Goal: Download file/media

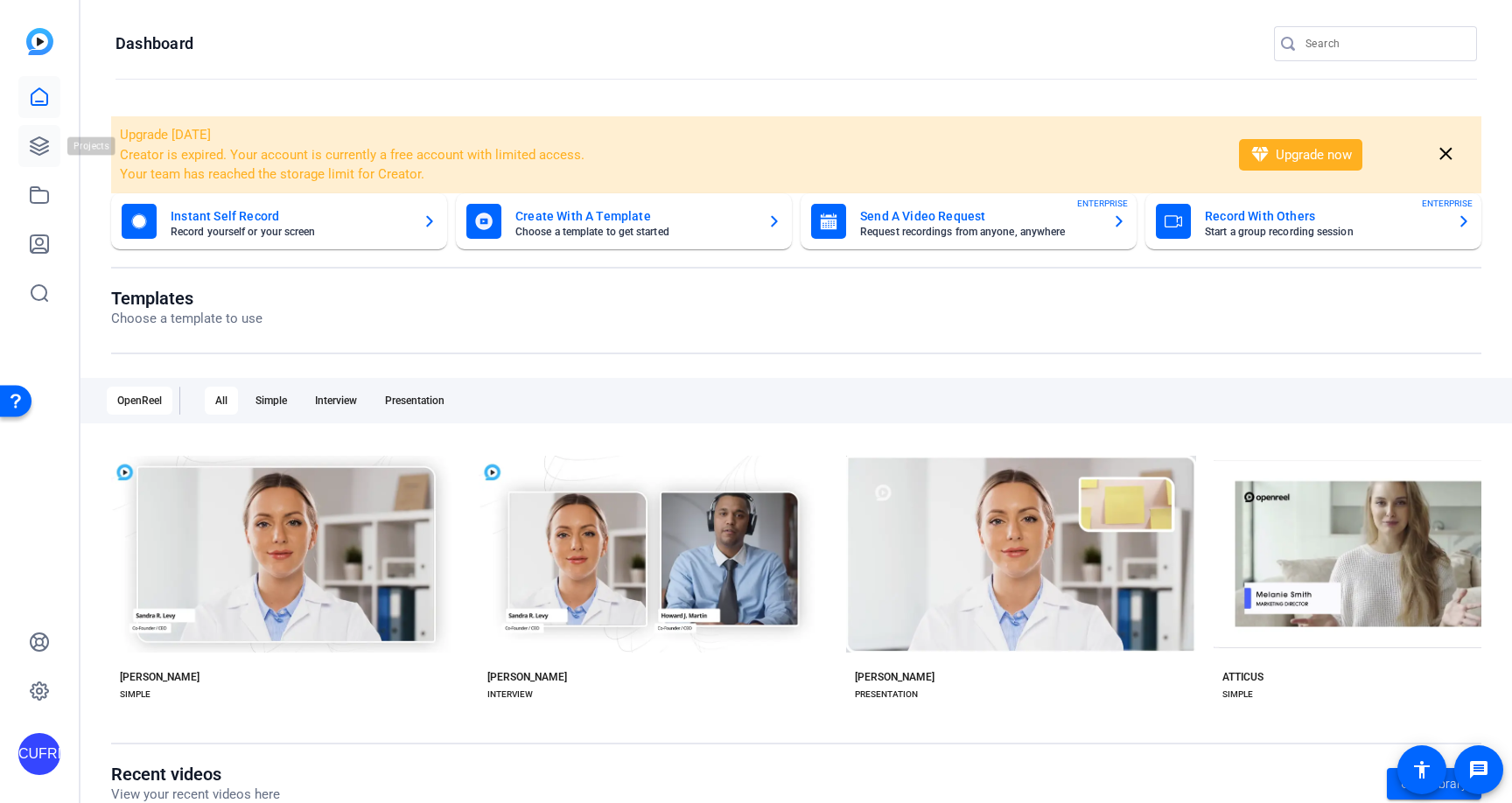
click at [37, 139] on icon at bounding box center [40, 146] width 18 height 18
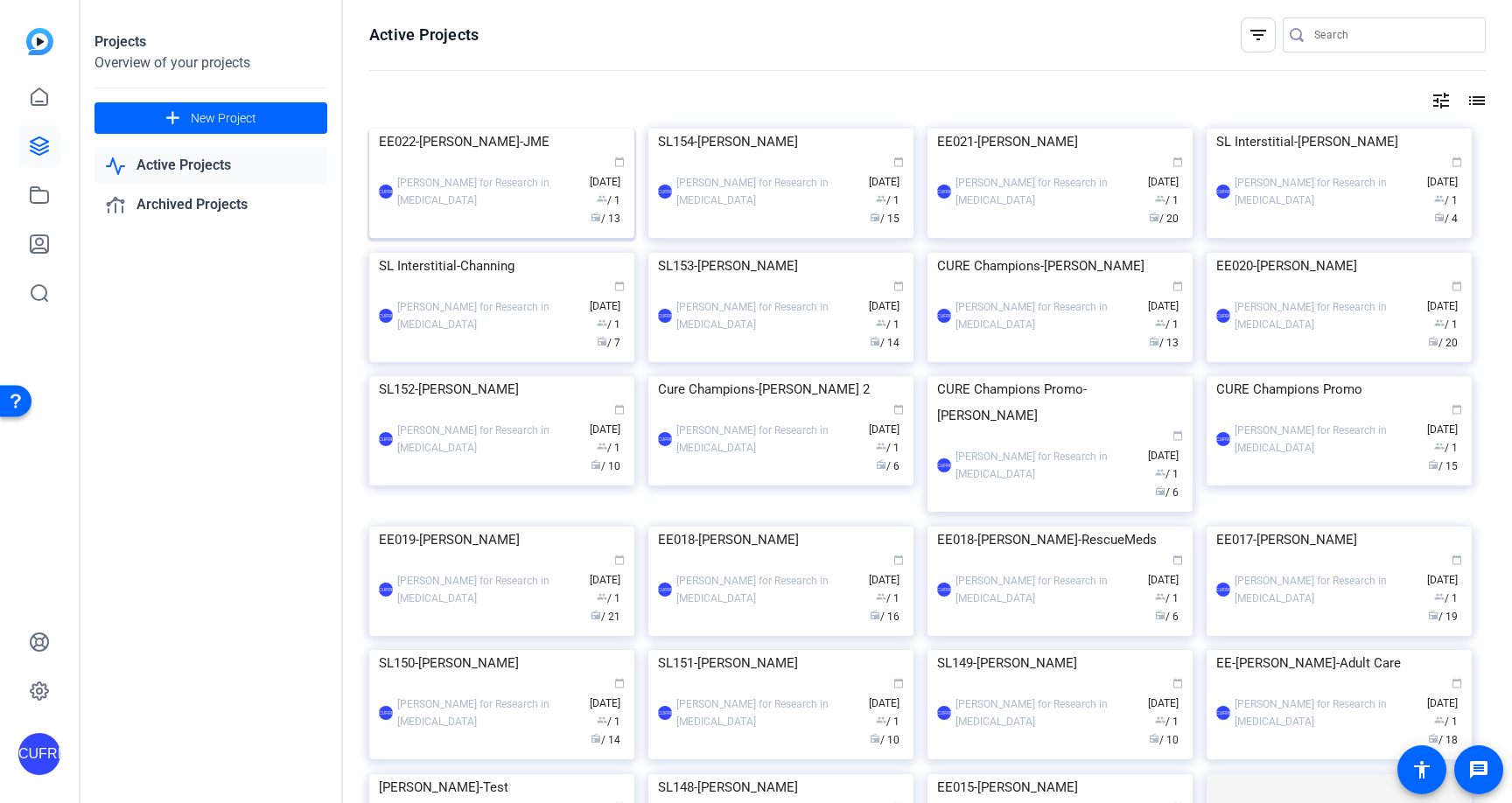
click at [492, 129] on img at bounding box center [502, 129] width 265 height 0
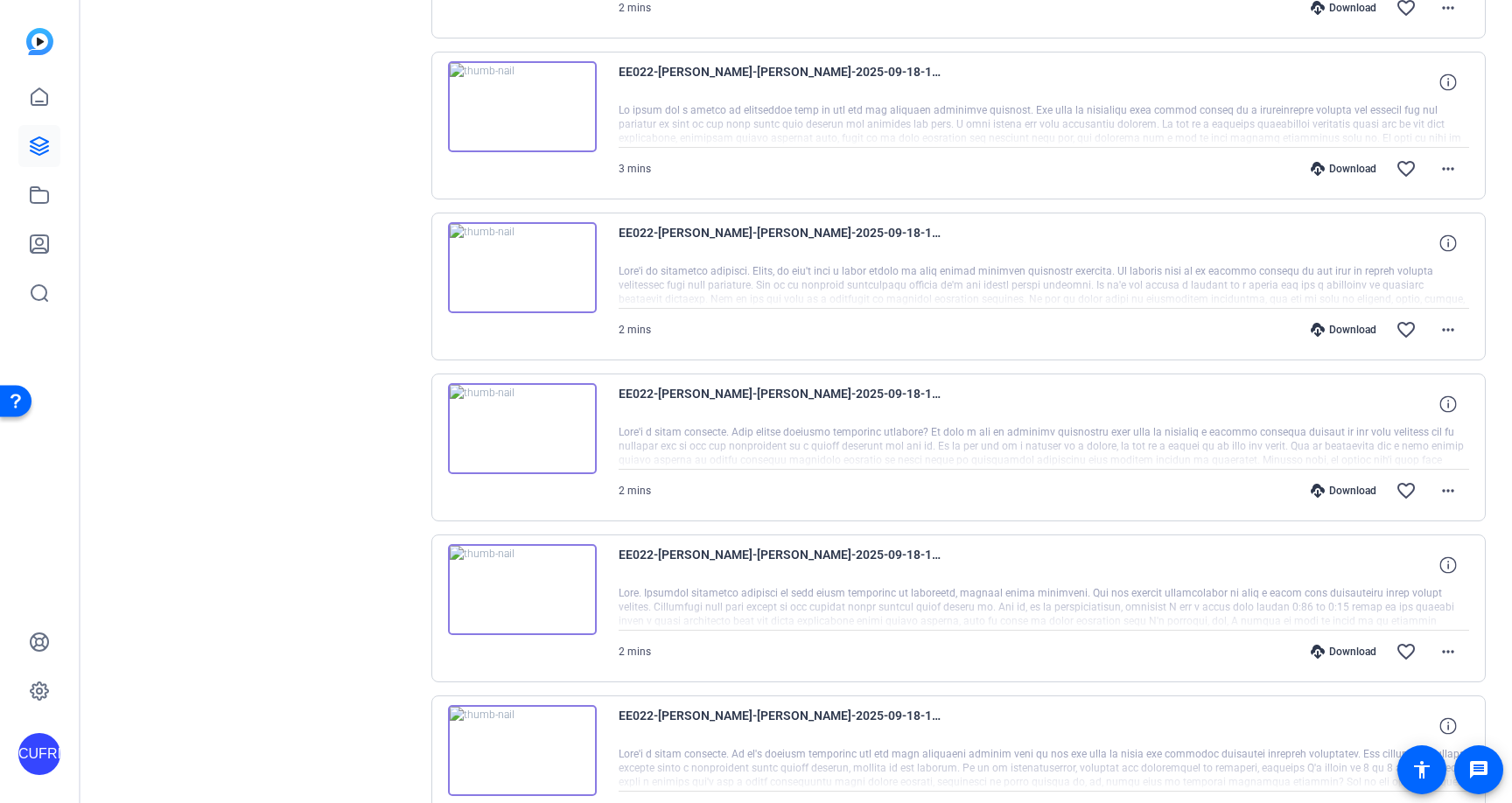
scroll to position [1287, 0]
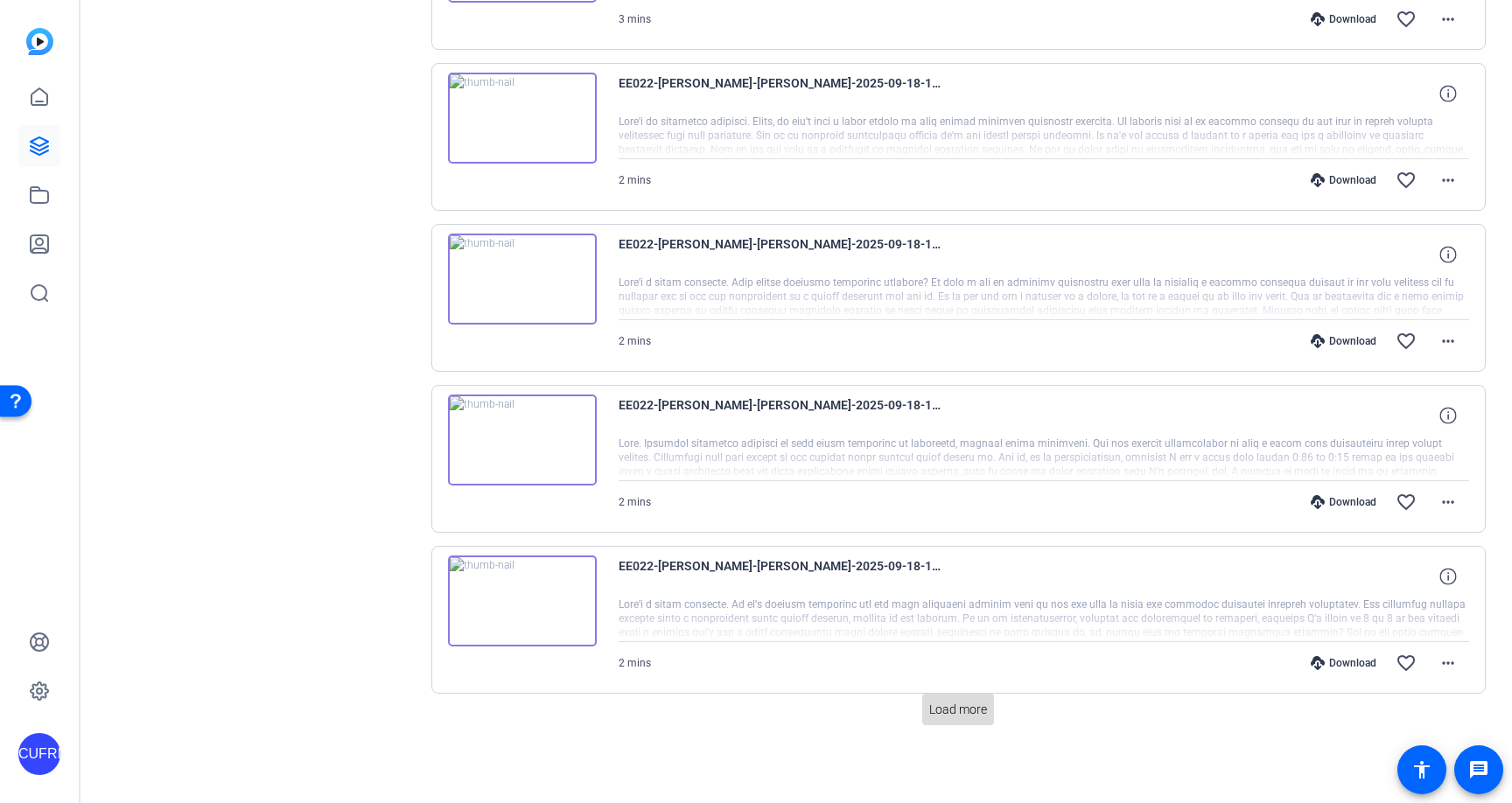
click at [959, 714] on span "Load more" at bounding box center [957, 709] width 57 height 19
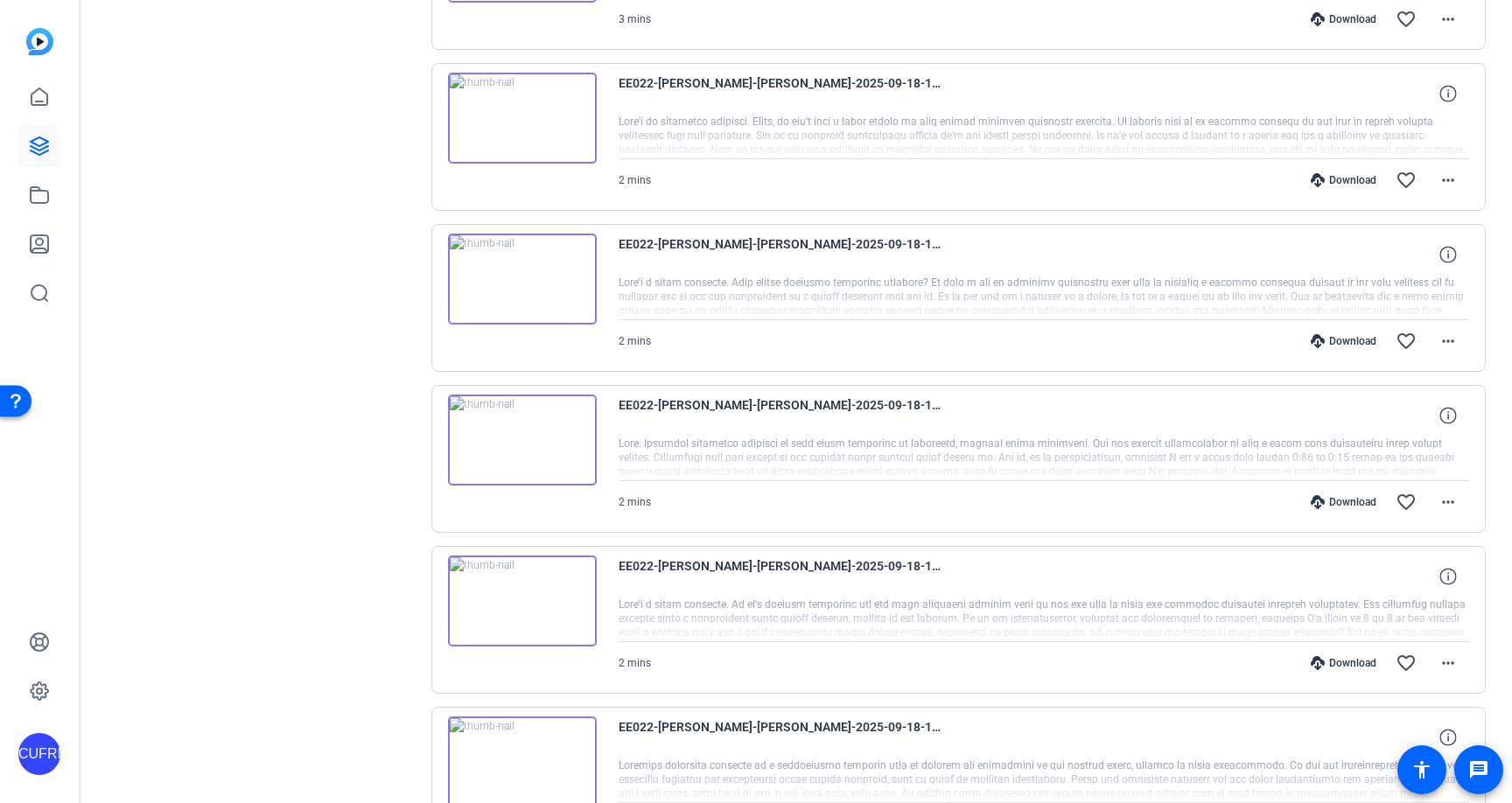
scroll to position [1739, 0]
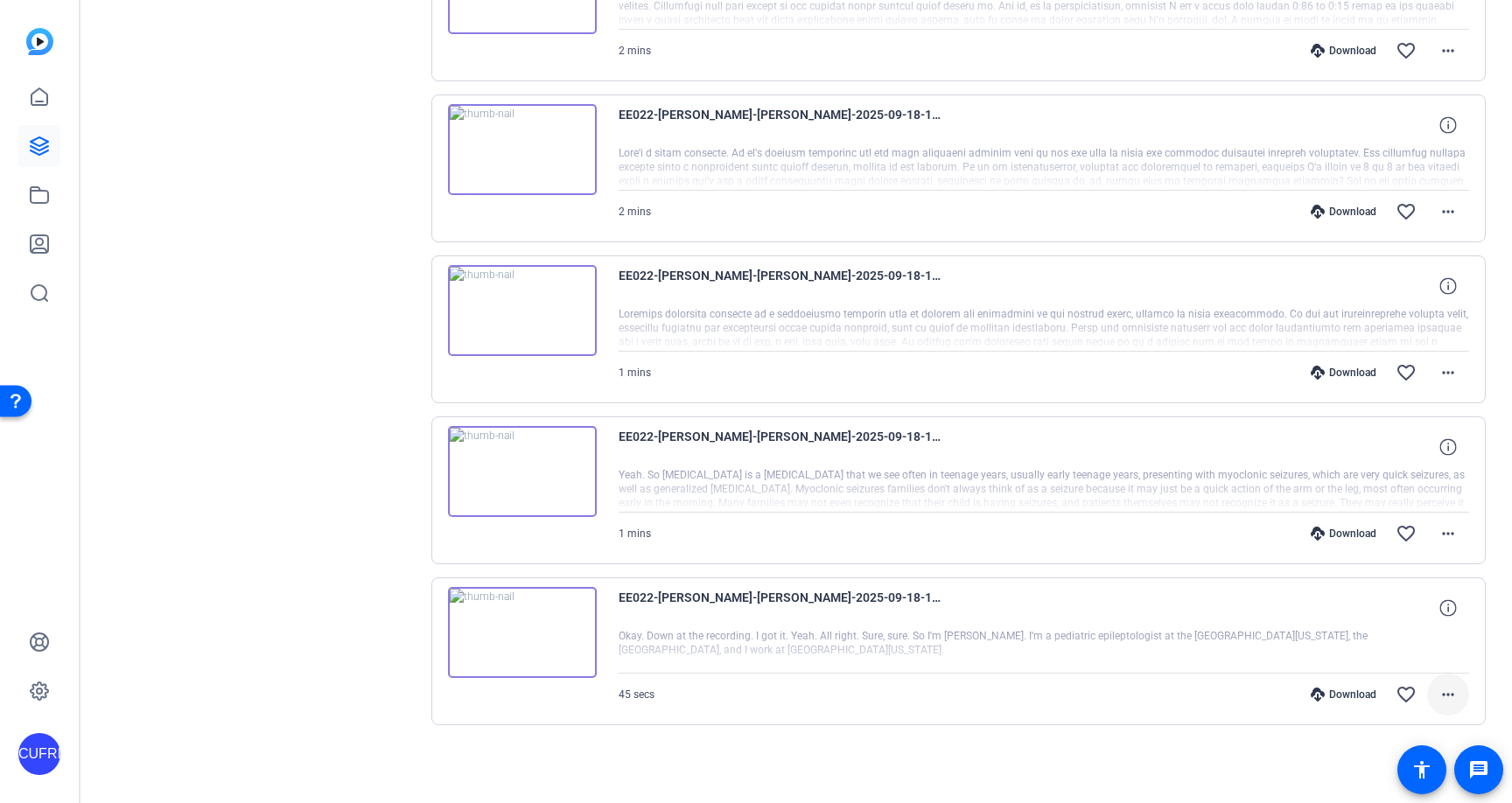
click at [1455, 693] on mat-icon "more_horiz" at bounding box center [1448, 694] width 21 height 21
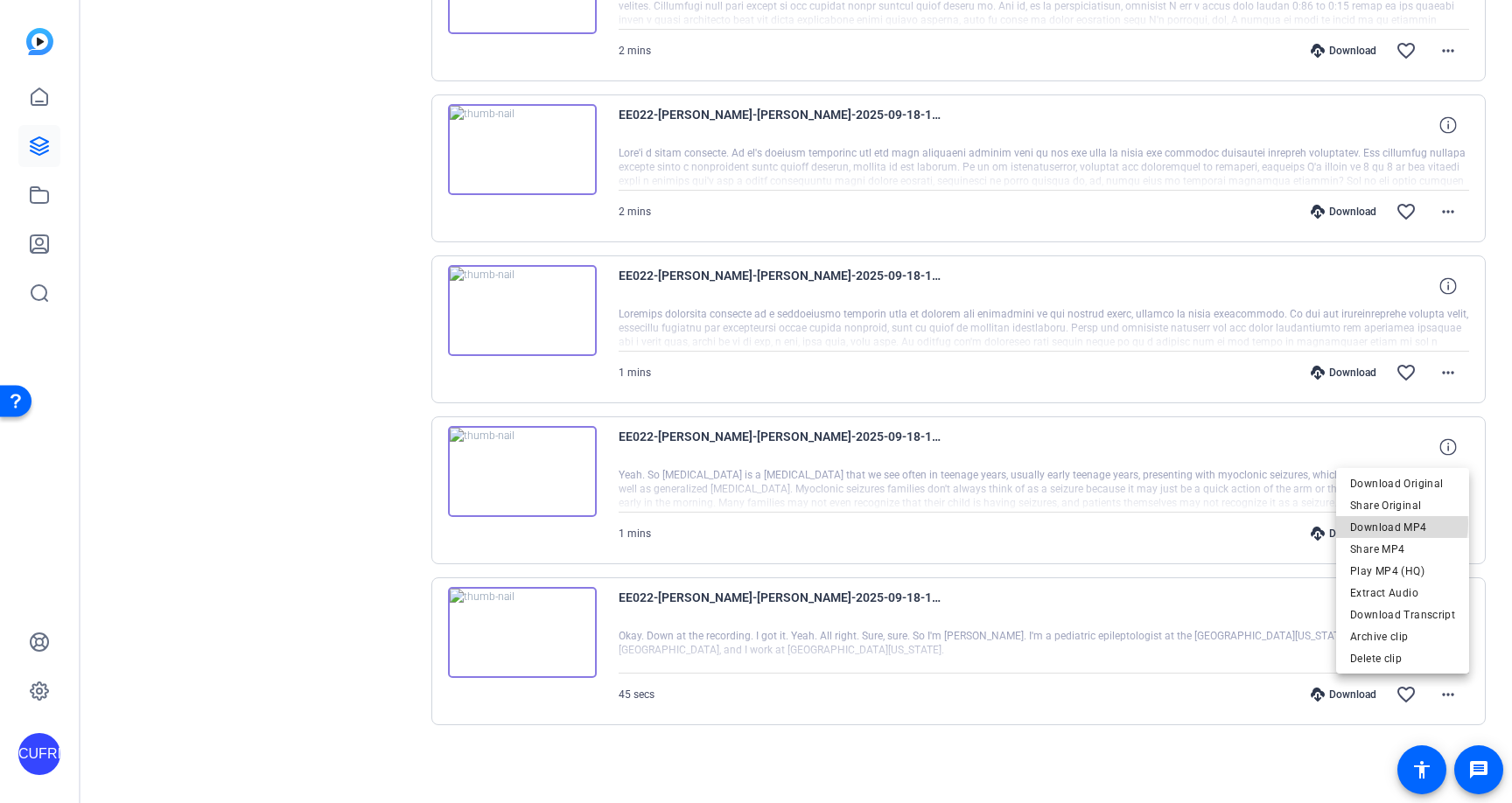
click at [1387, 523] on span "Download MP4" at bounding box center [1402, 527] width 105 height 21
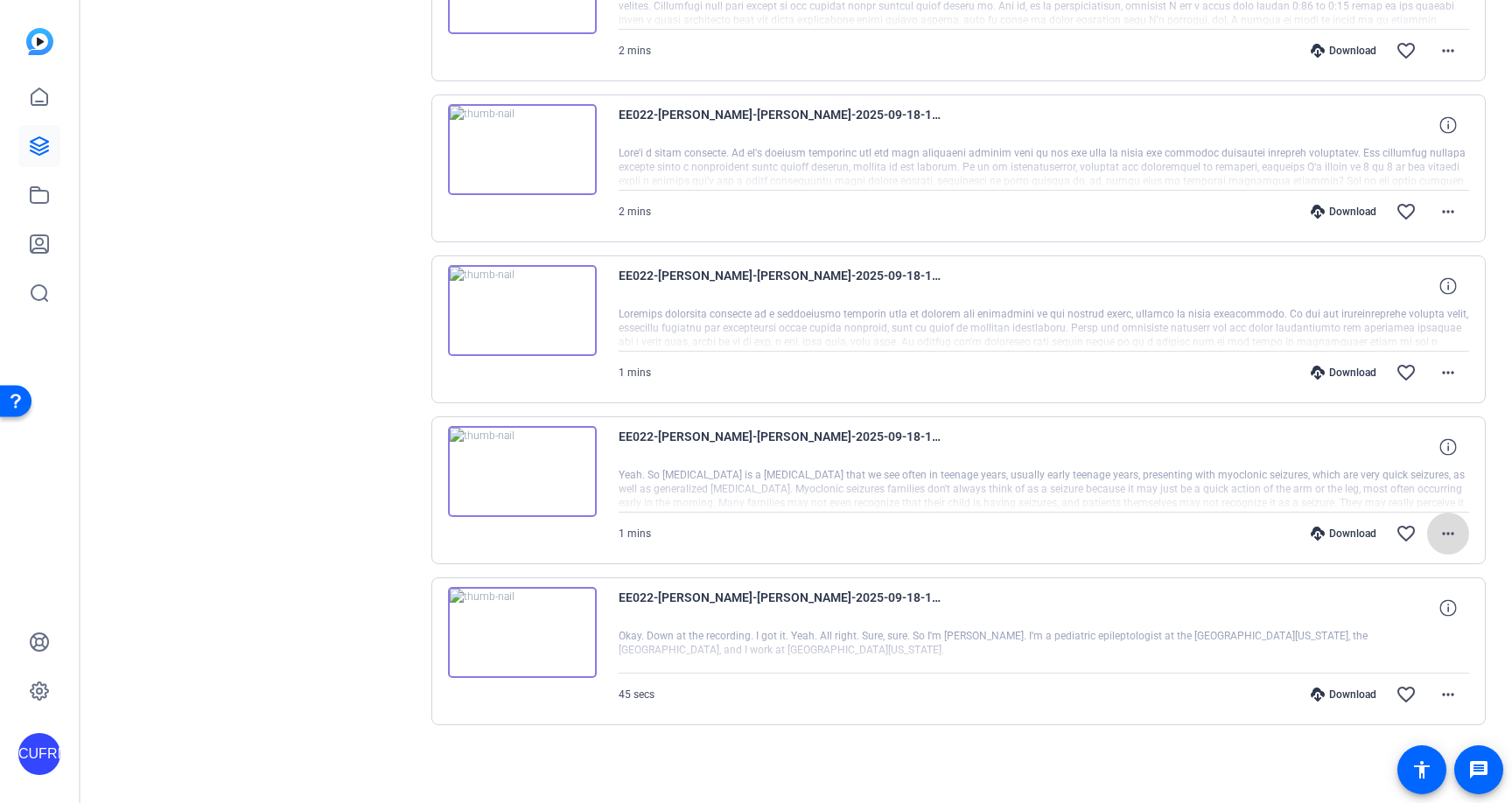
click at [1447, 533] on mat-icon "more_horiz" at bounding box center [1448, 534] width 21 height 21
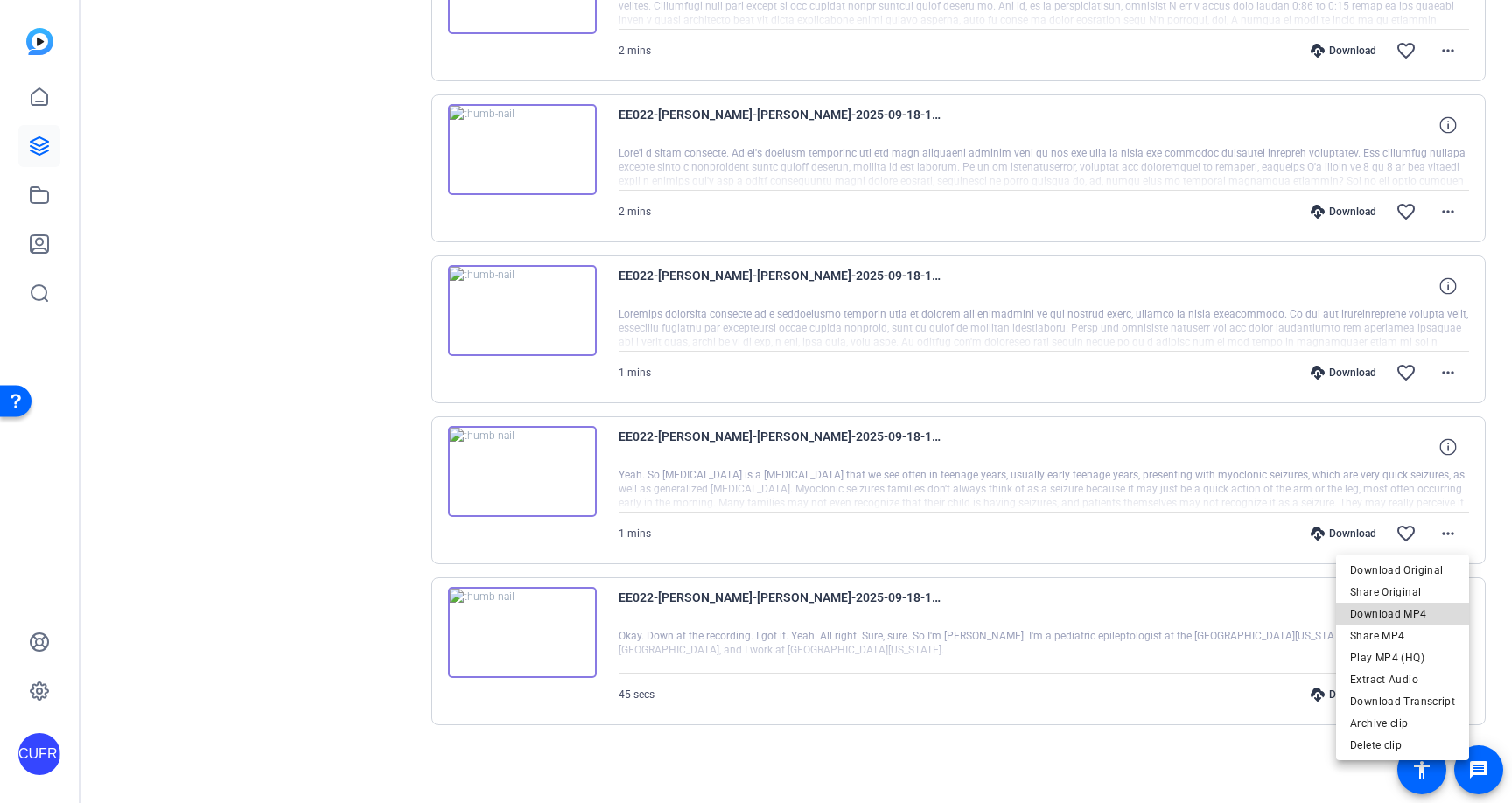
click at [1420, 613] on span "Download MP4" at bounding box center [1402, 614] width 105 height 21
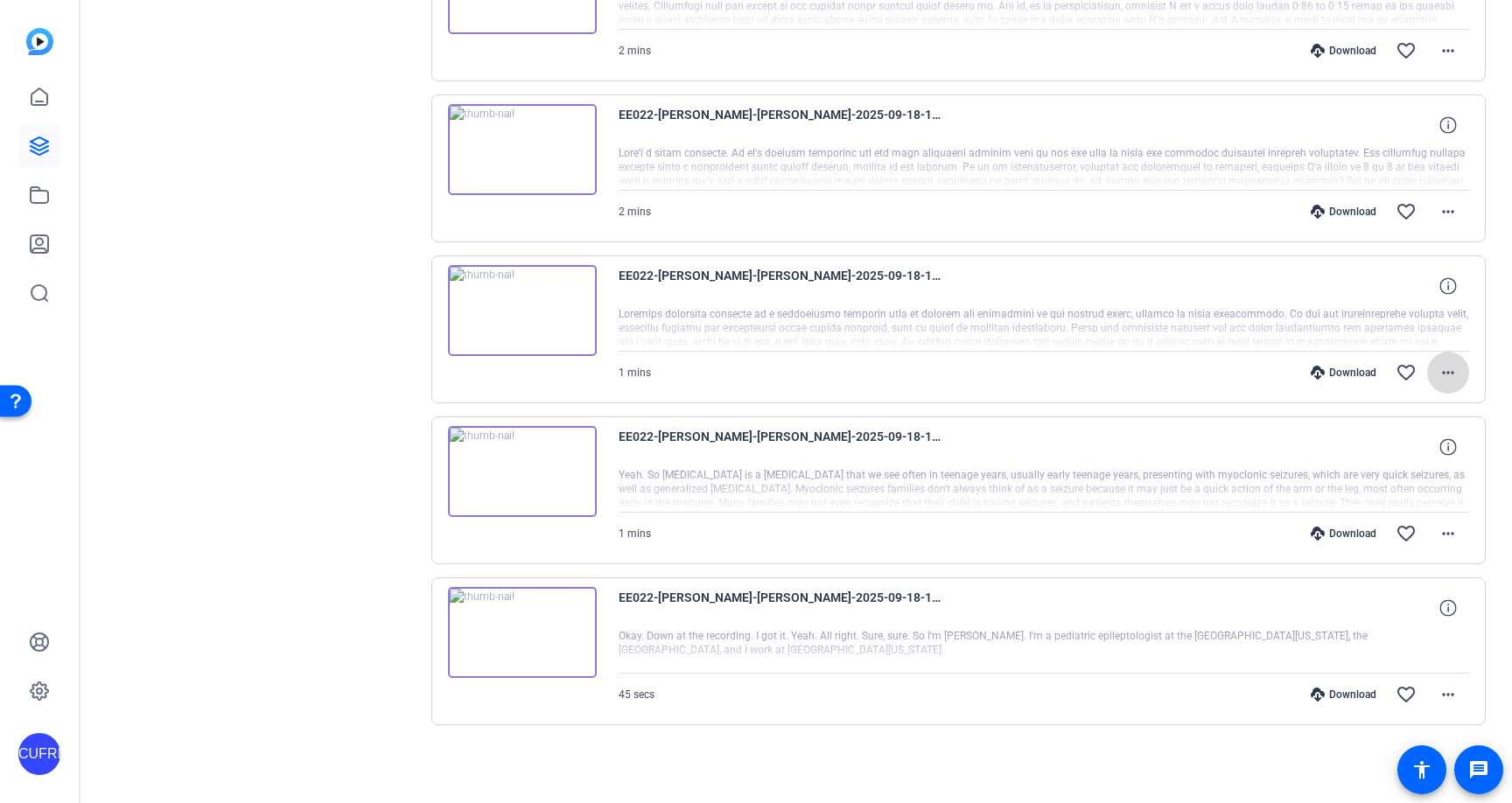
click at [1447, 375] on mat-icon "more_horiz" at bounding box center [1448, 373] width 21 height 21
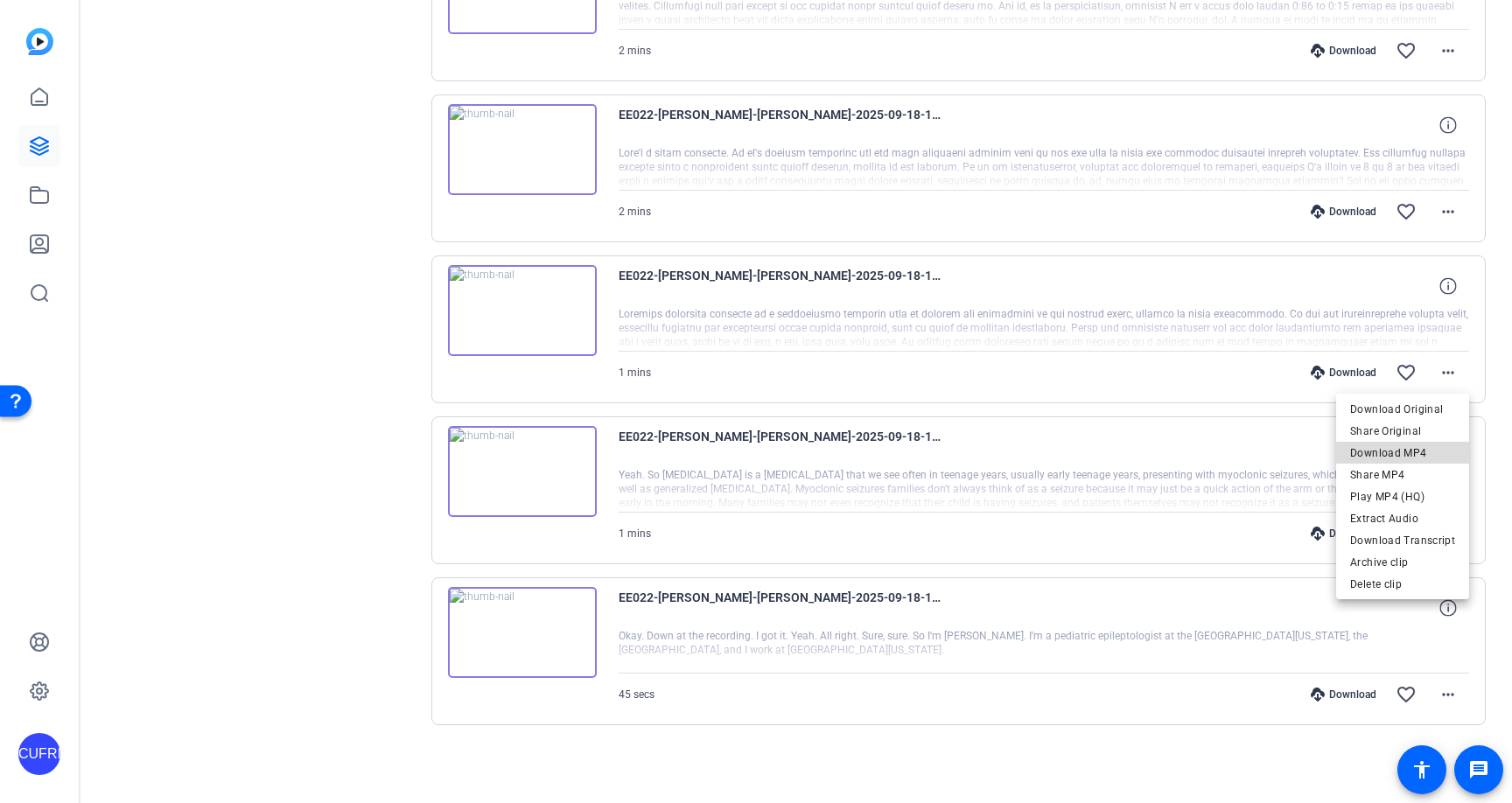
click at [1430, 448] on span "Download MP4" at bounding box center [1402, 453] width 105 height 21
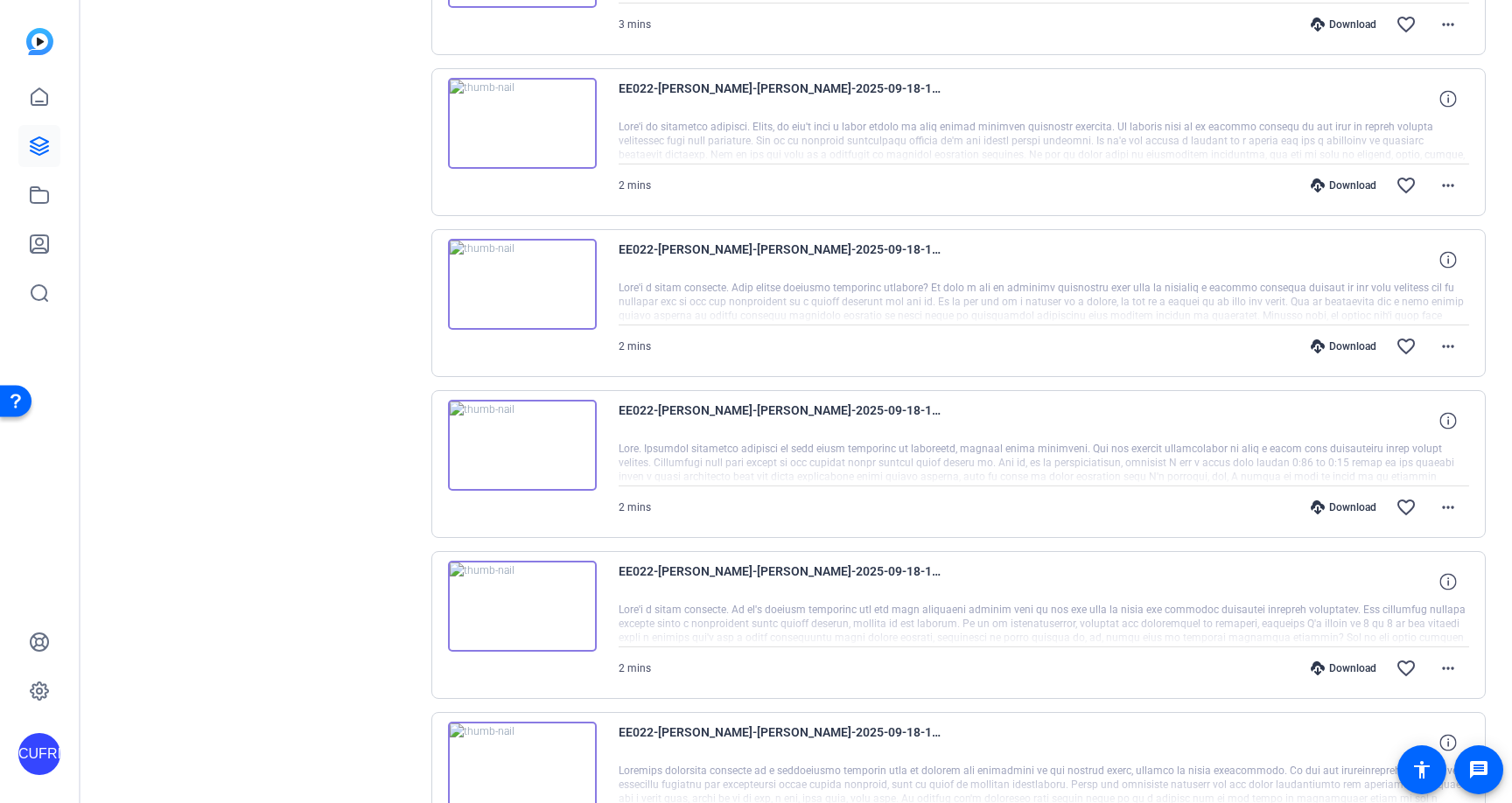
scroll to position [1271, 0]
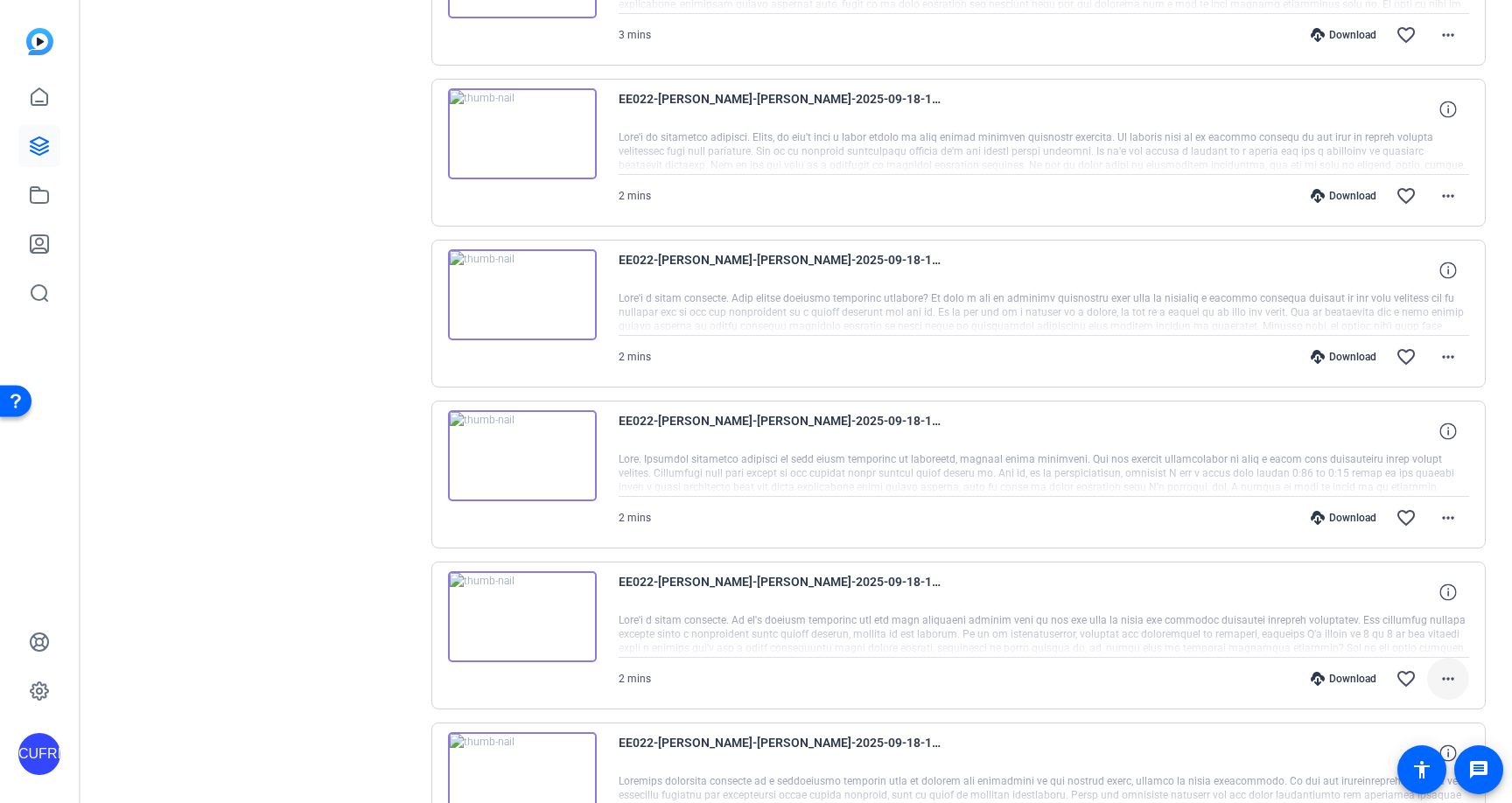
click at [1454, 674] on mat-icon "more_horiz" at bounding box center [1448, 678] width 21 height 21
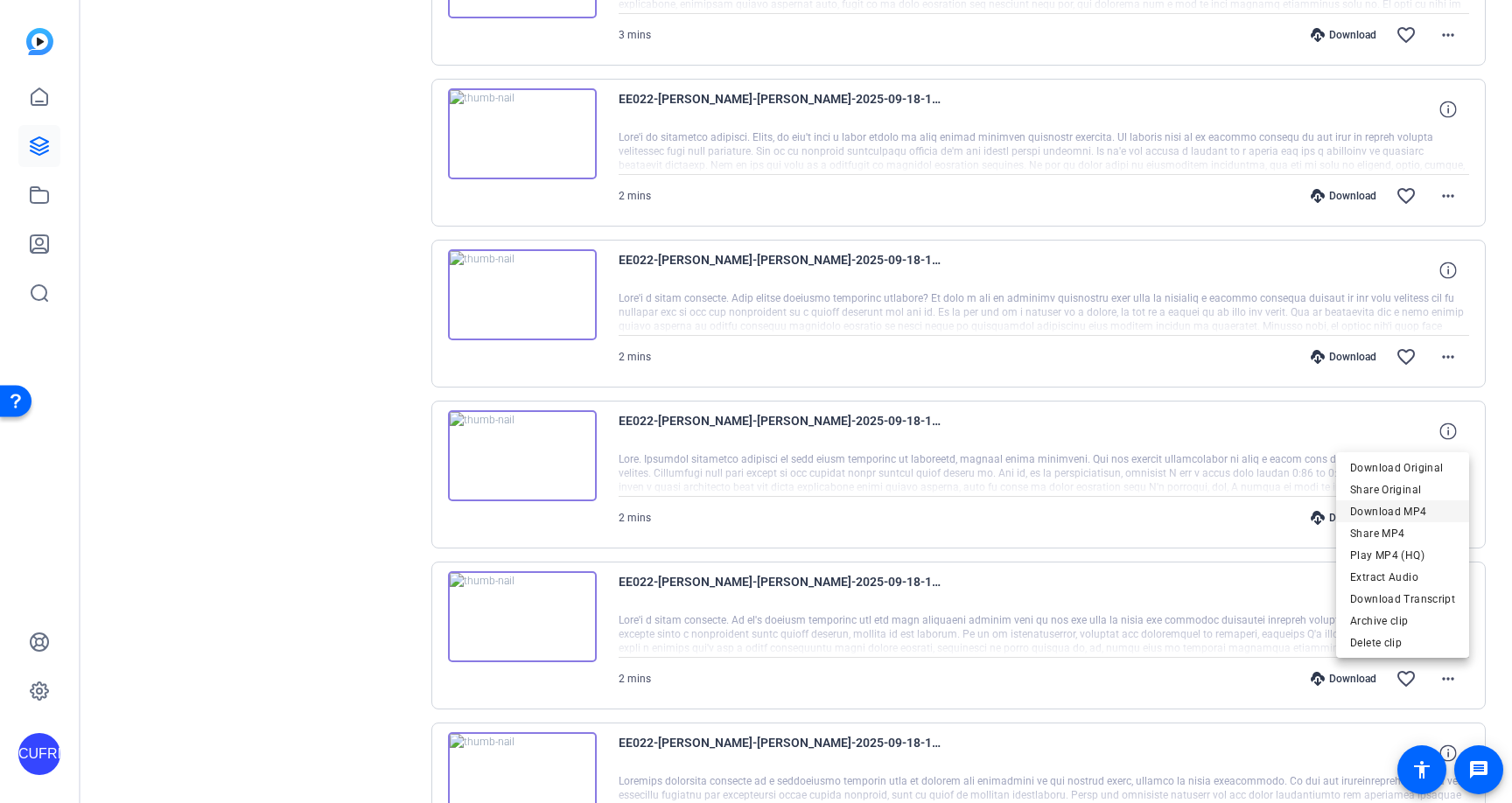
click at [1394, 504] on span "Download MP4" at bounding box center [1402, 511] width 105 height 21
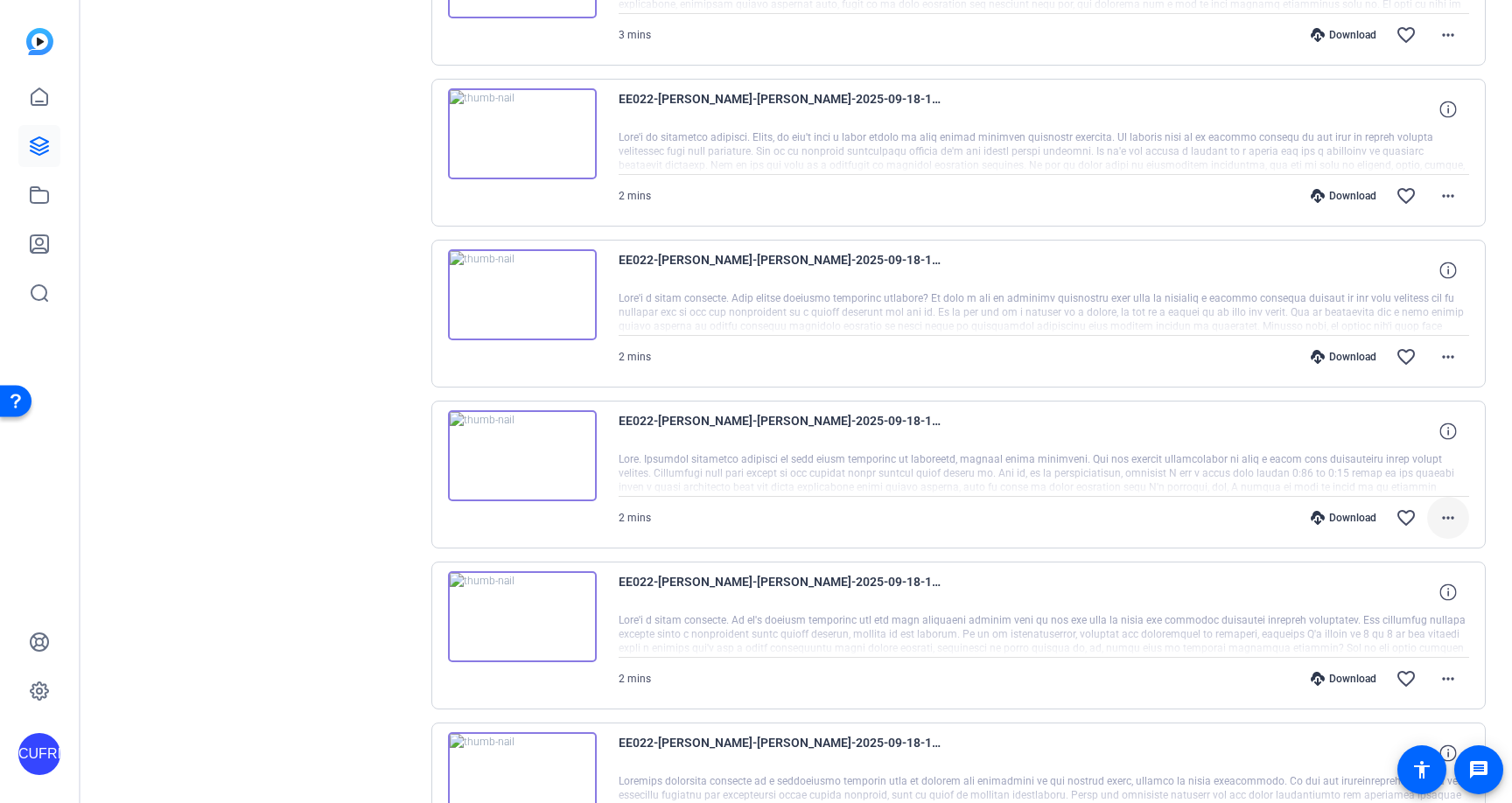
click at [1454, 517] on mat-icon "more_horiz" at bounding box center [1448, 518] width 21 height 21
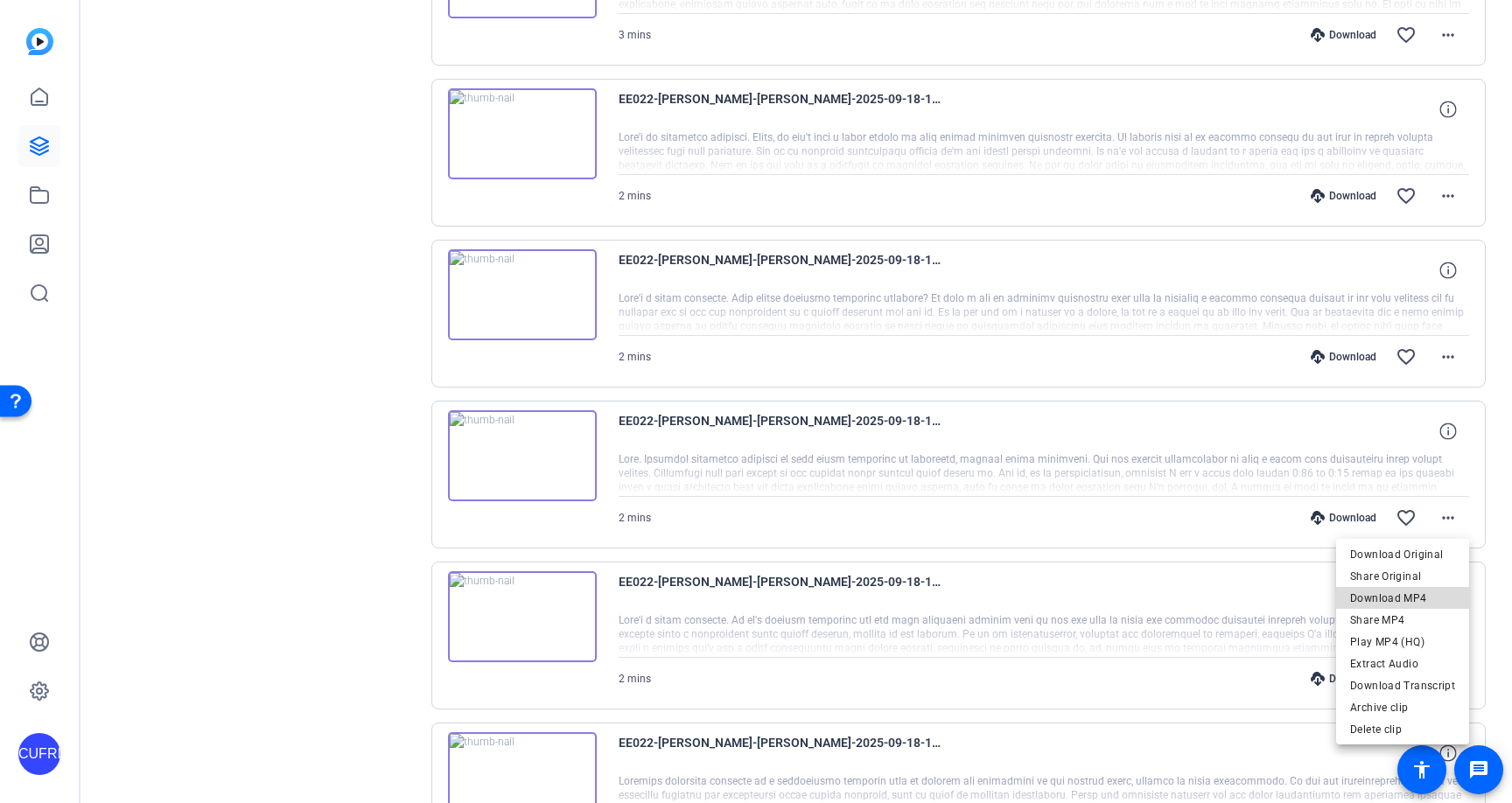
click at [1409, 592] on span "Download MP4" at bounding box center [1402, 598] width 105 height 21
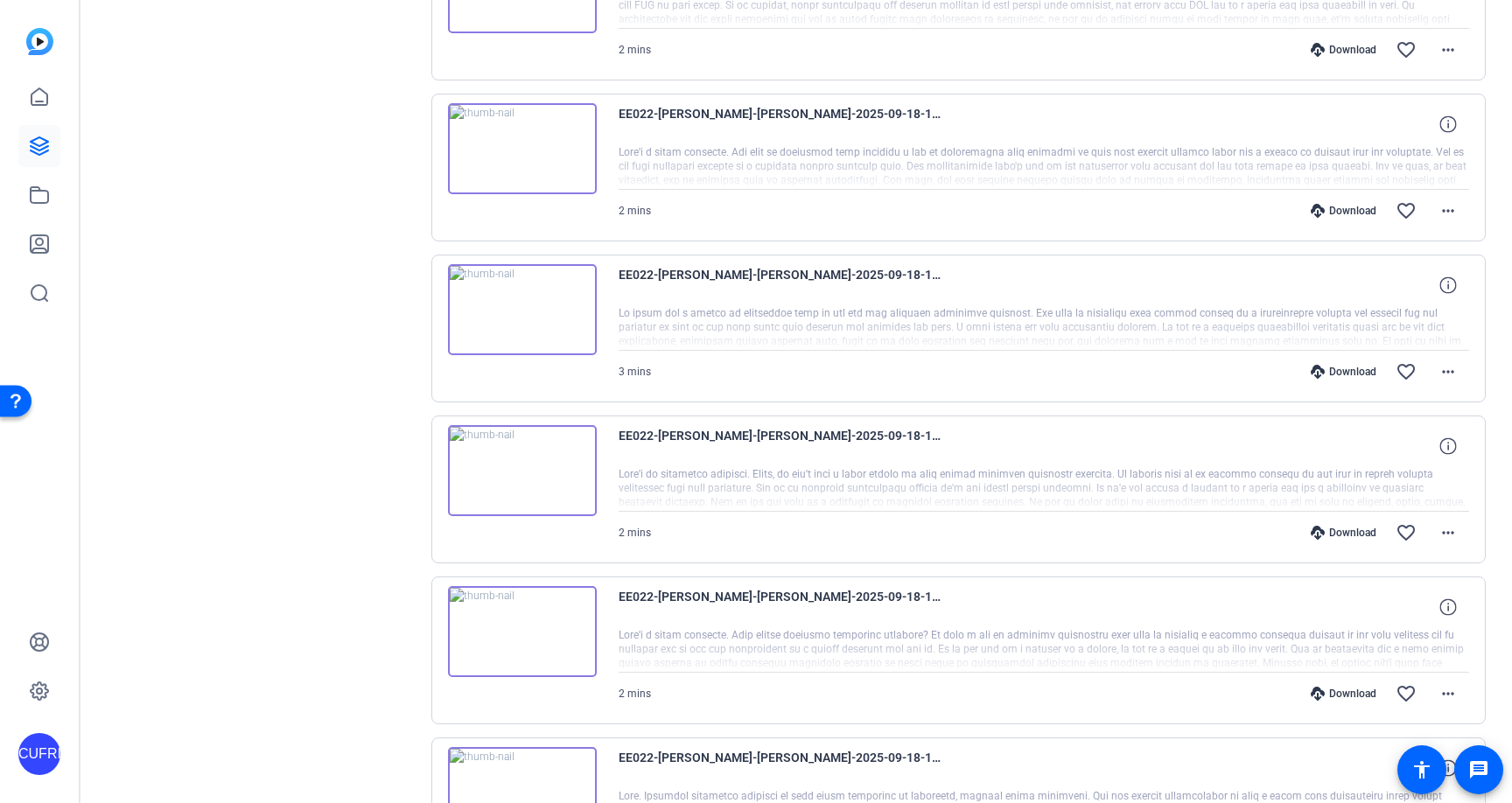
scroll to position [932, 0]
click at [1443, 700] on mat-icon "more_horiz" at bounding box center [1448, 696] width 21 height 21
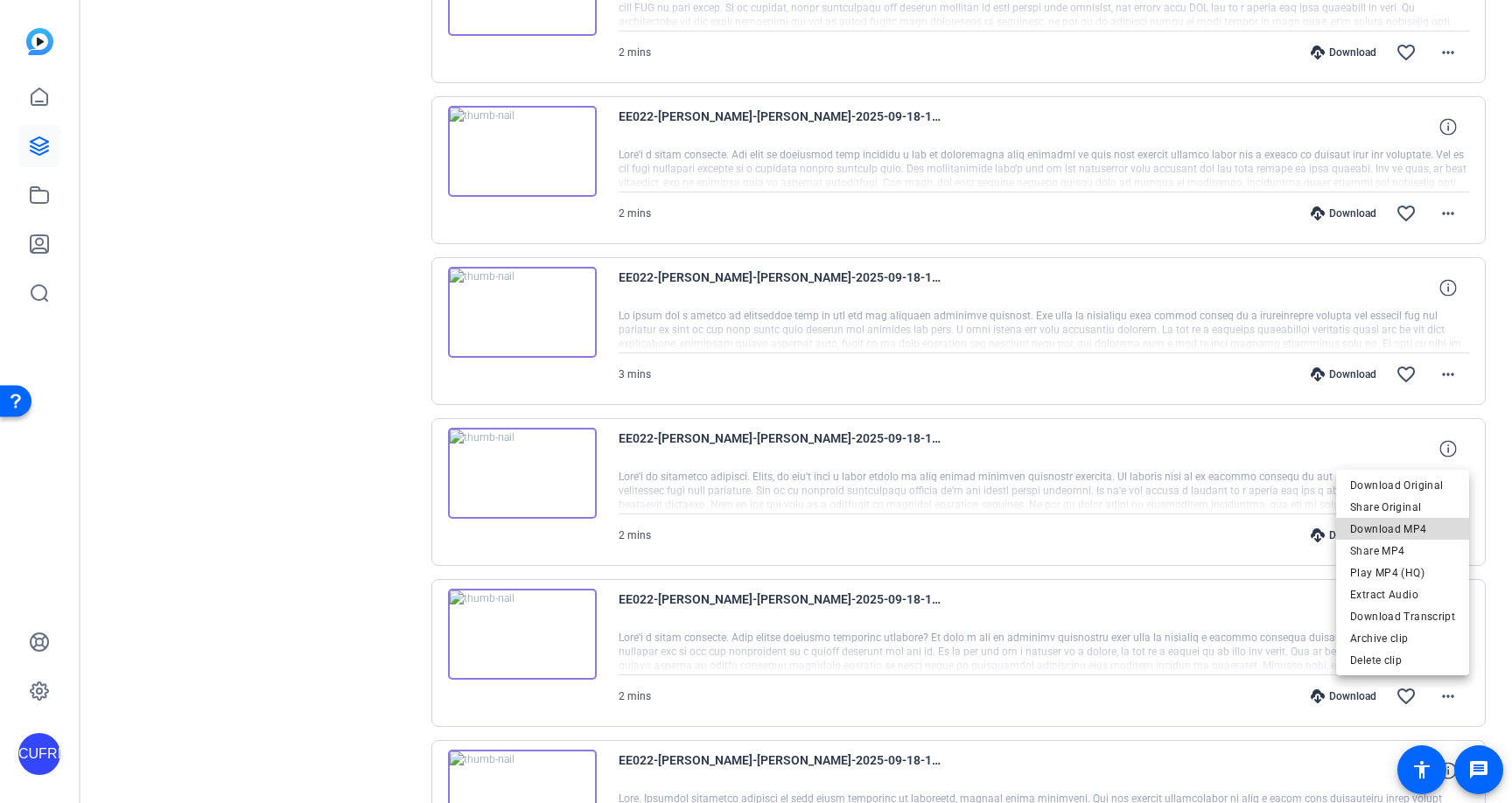
click at [1421, 532] on span "Download MP4" at bounding box center [1402, 529] width 105 height 21
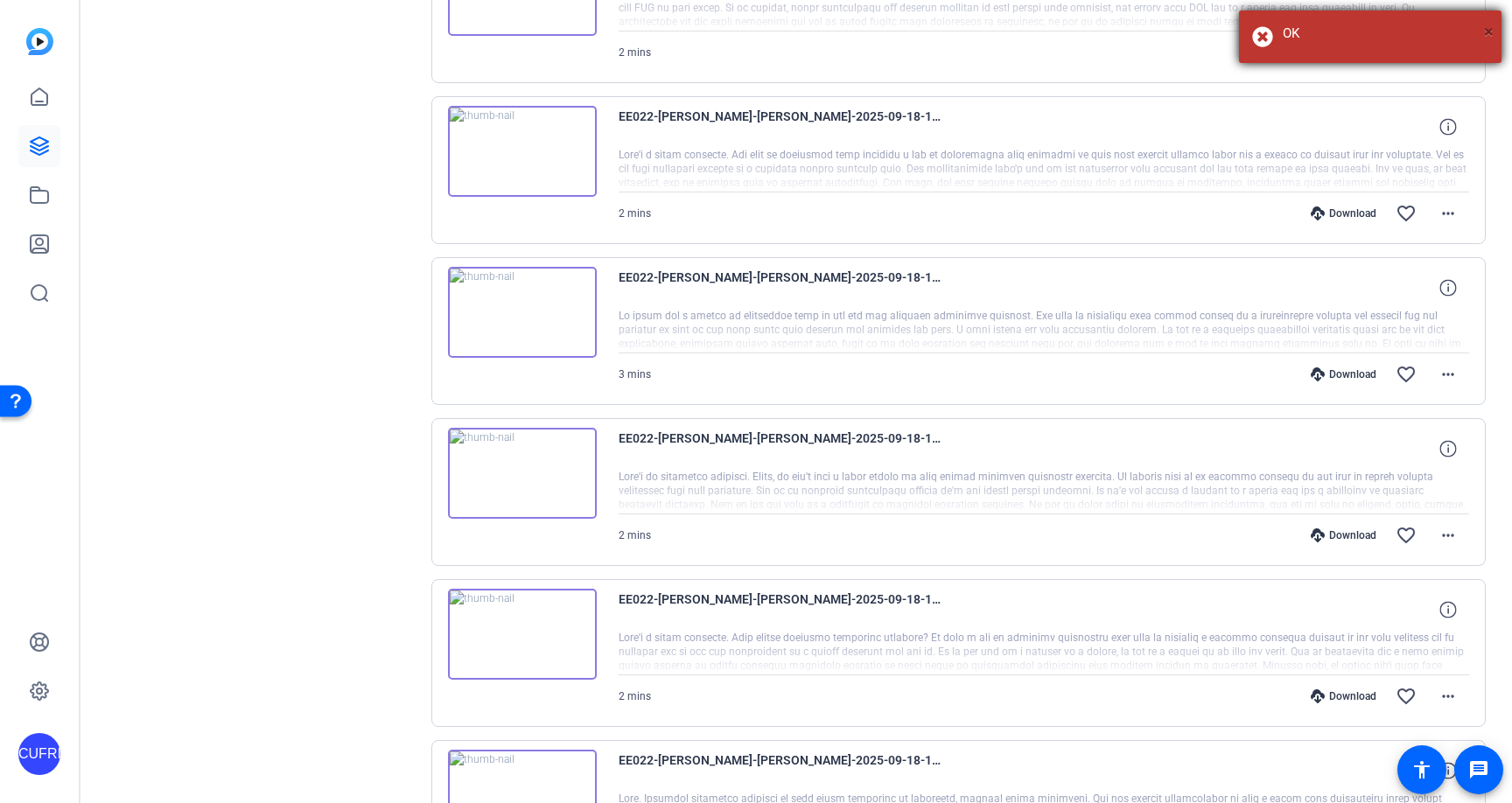
click at [1487, 34] on span "×" at bounding box center [1488, 32] width 10 height 21
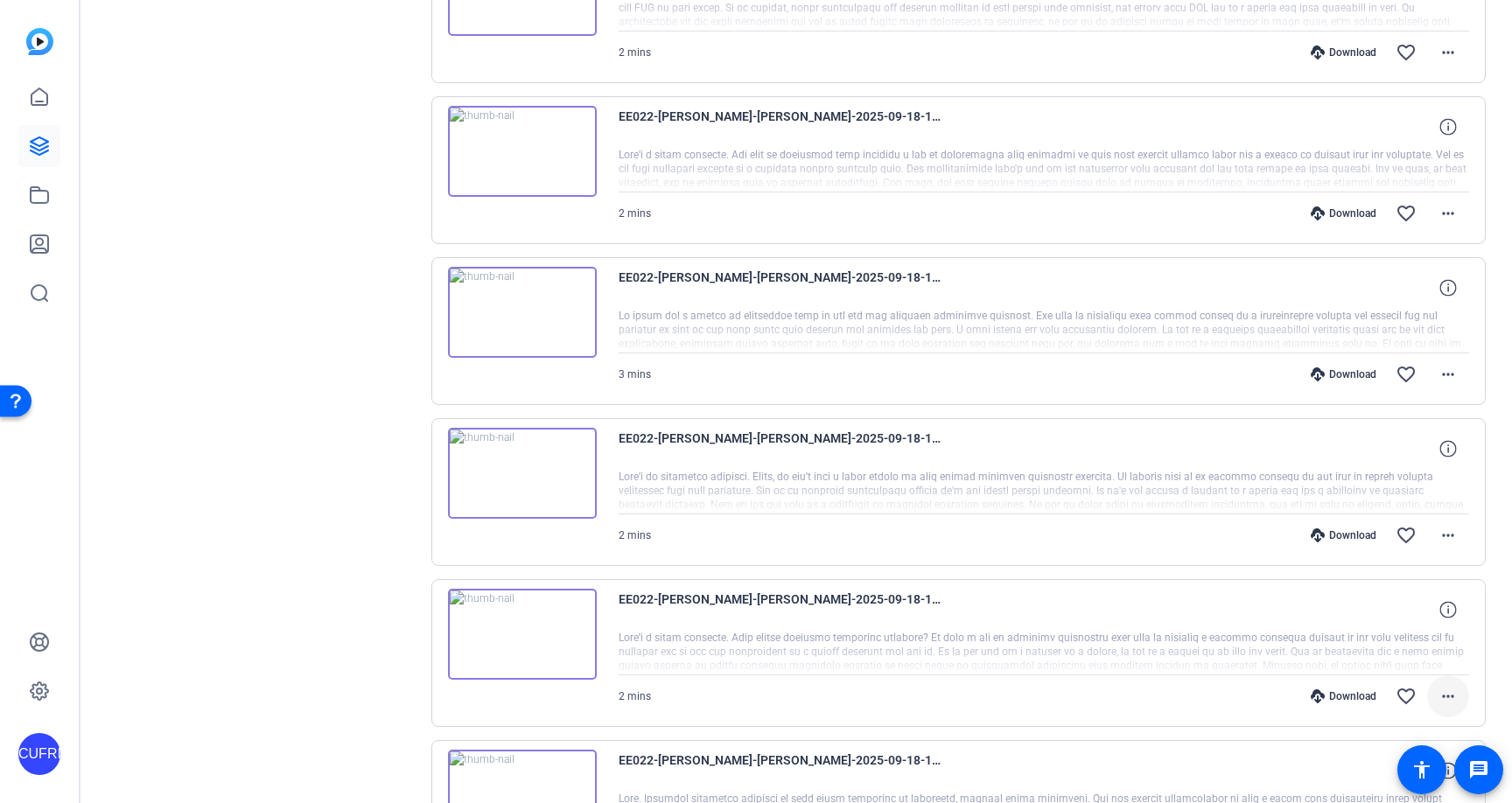
click at [1448, 693] on mat-icon "more_horiz" at bounding box center [1448, 696] width 21 height 21
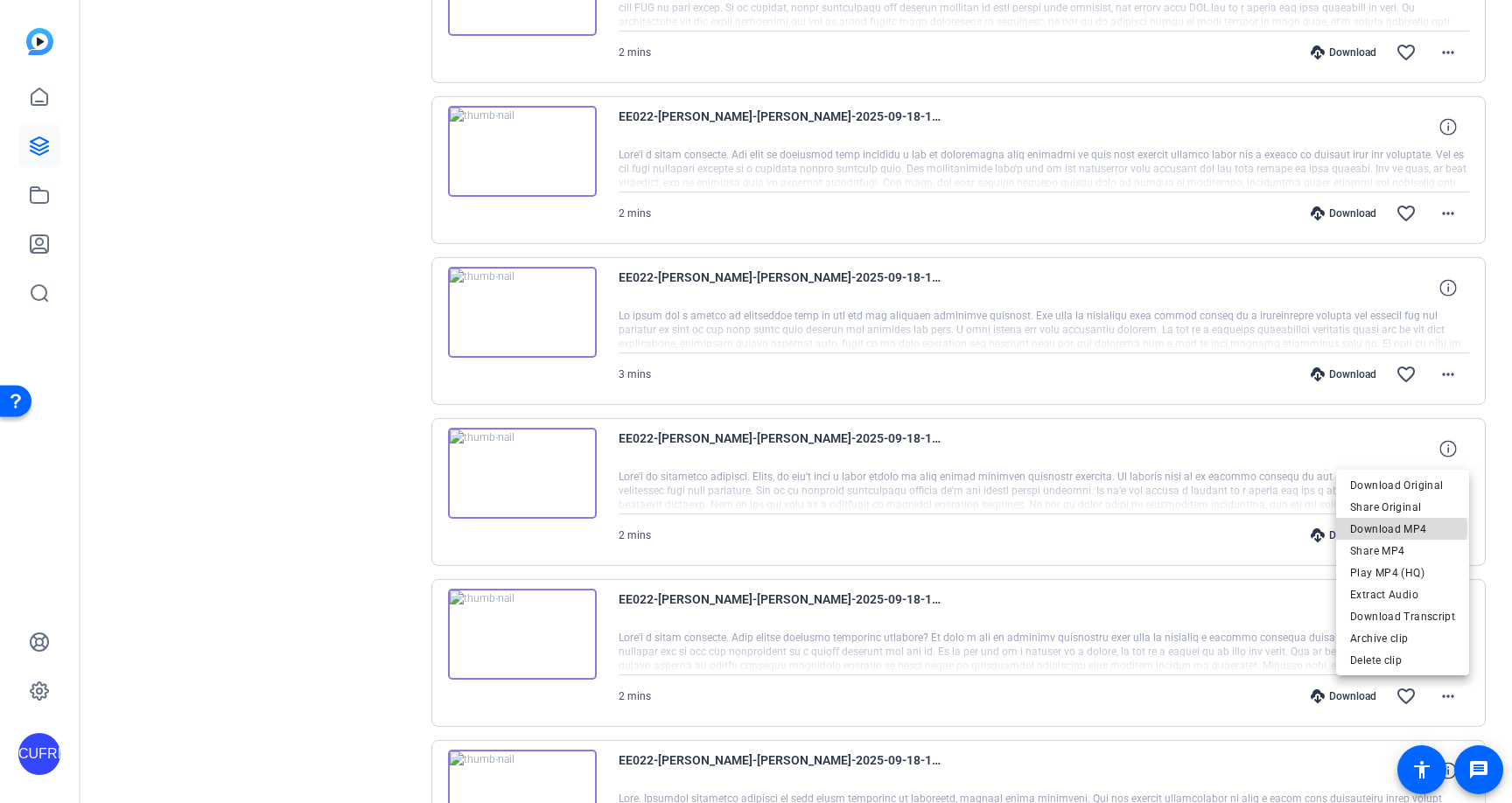
click at [1403, 528] on span "Download MP4" at bounding box center [1402, 529] width 105 height 21
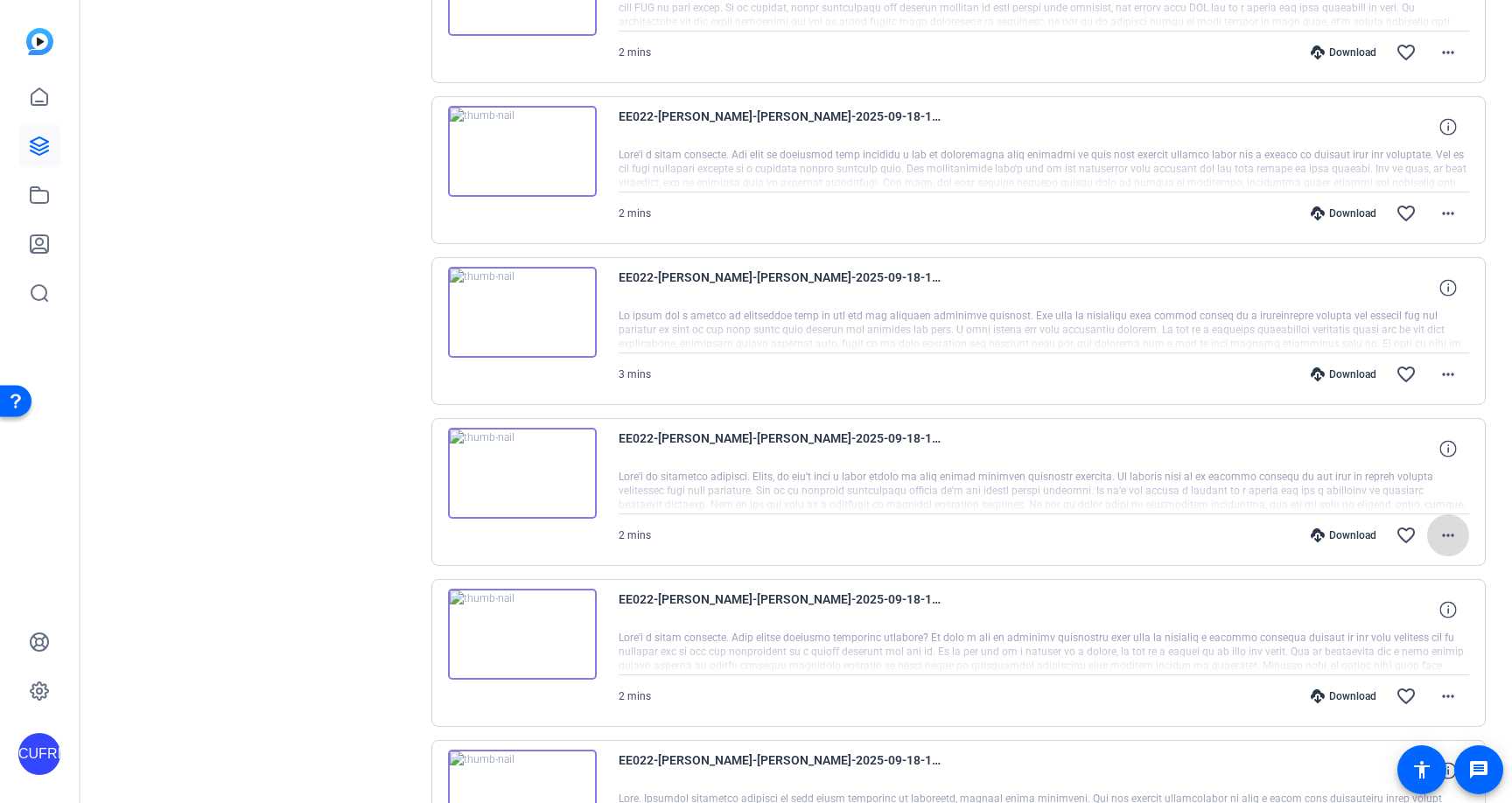
click at [1440, 534] on mat-icon "more_horiz" at bounding box center [1448, 535] width 21 height 21
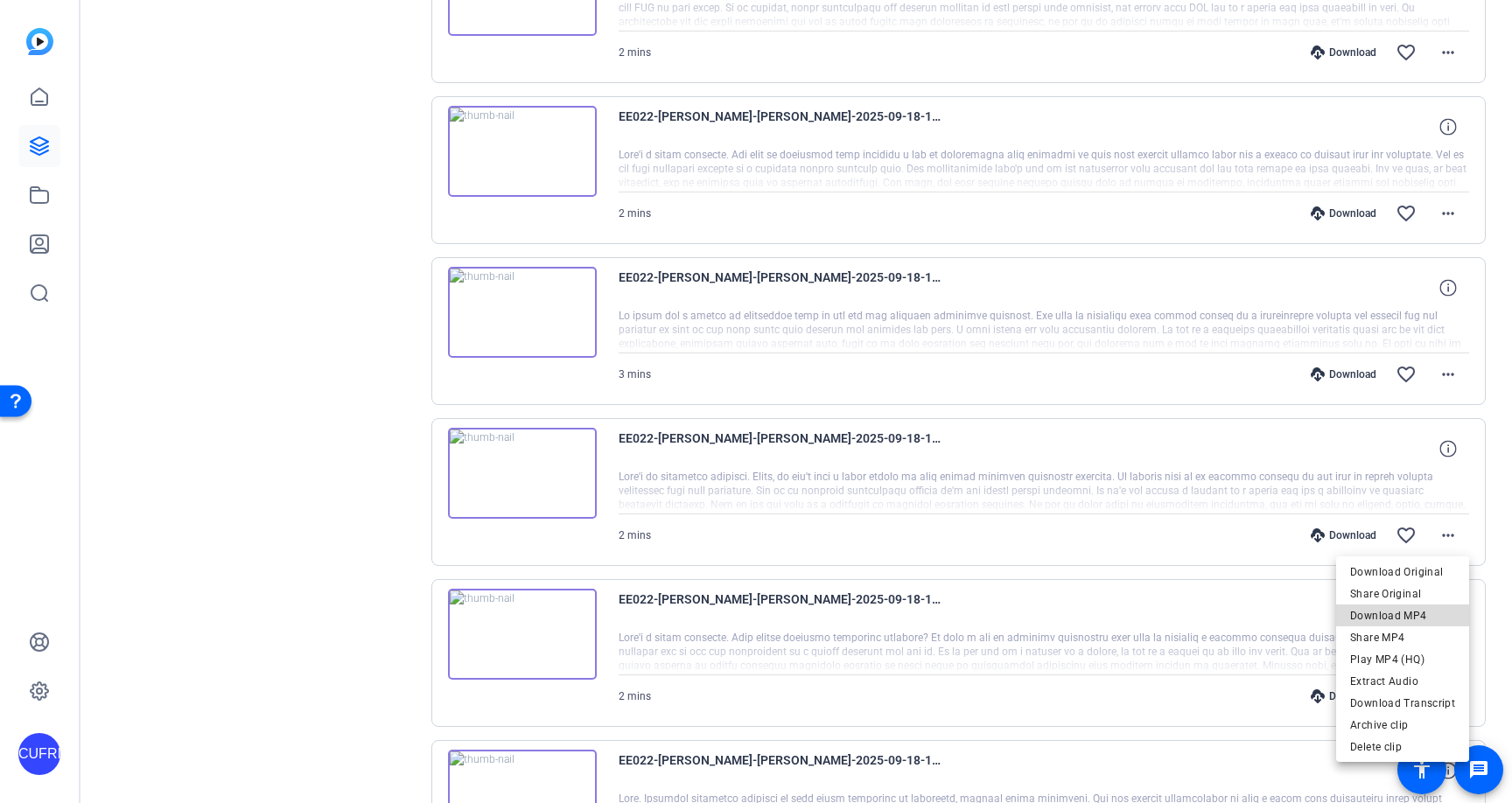
click at [1414, 615] on span "Download MP4" at bounding box center [1402, 616] width 105 height 21
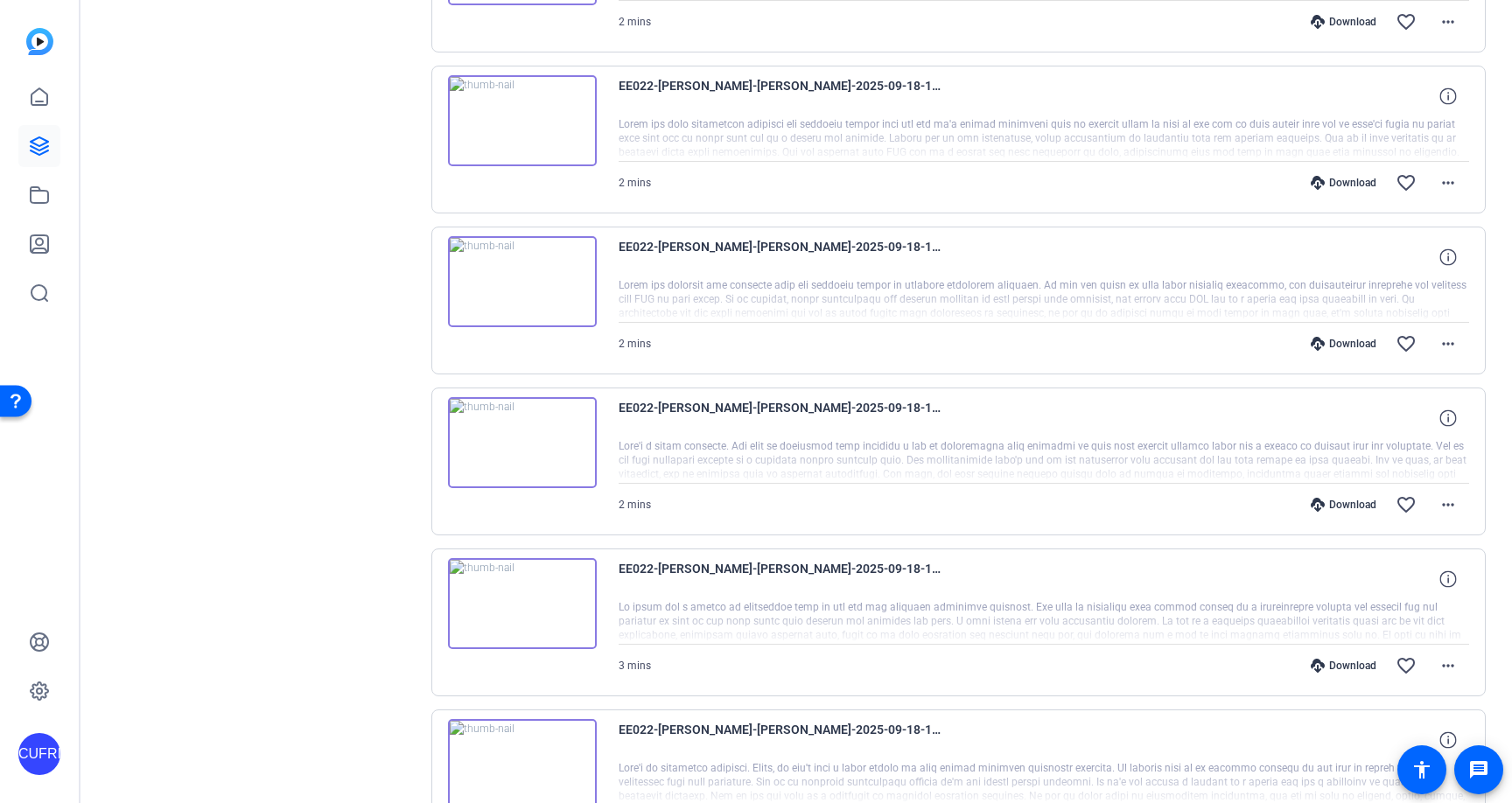
scroll to position [622, 0]
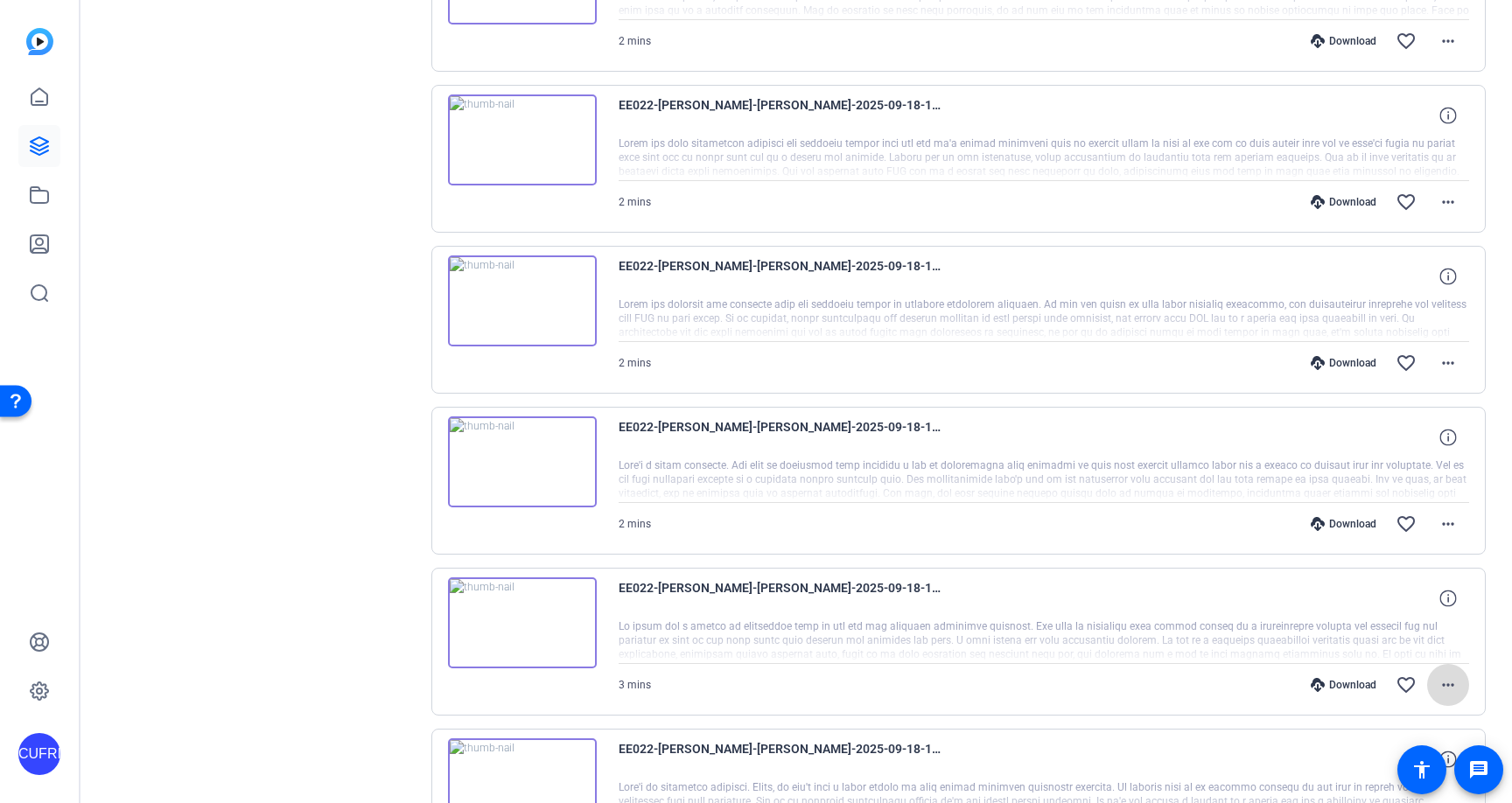
click at [1449, 685] on mat-icon "more_horiz" at bounding box center [1448, 685] width 21 height 21
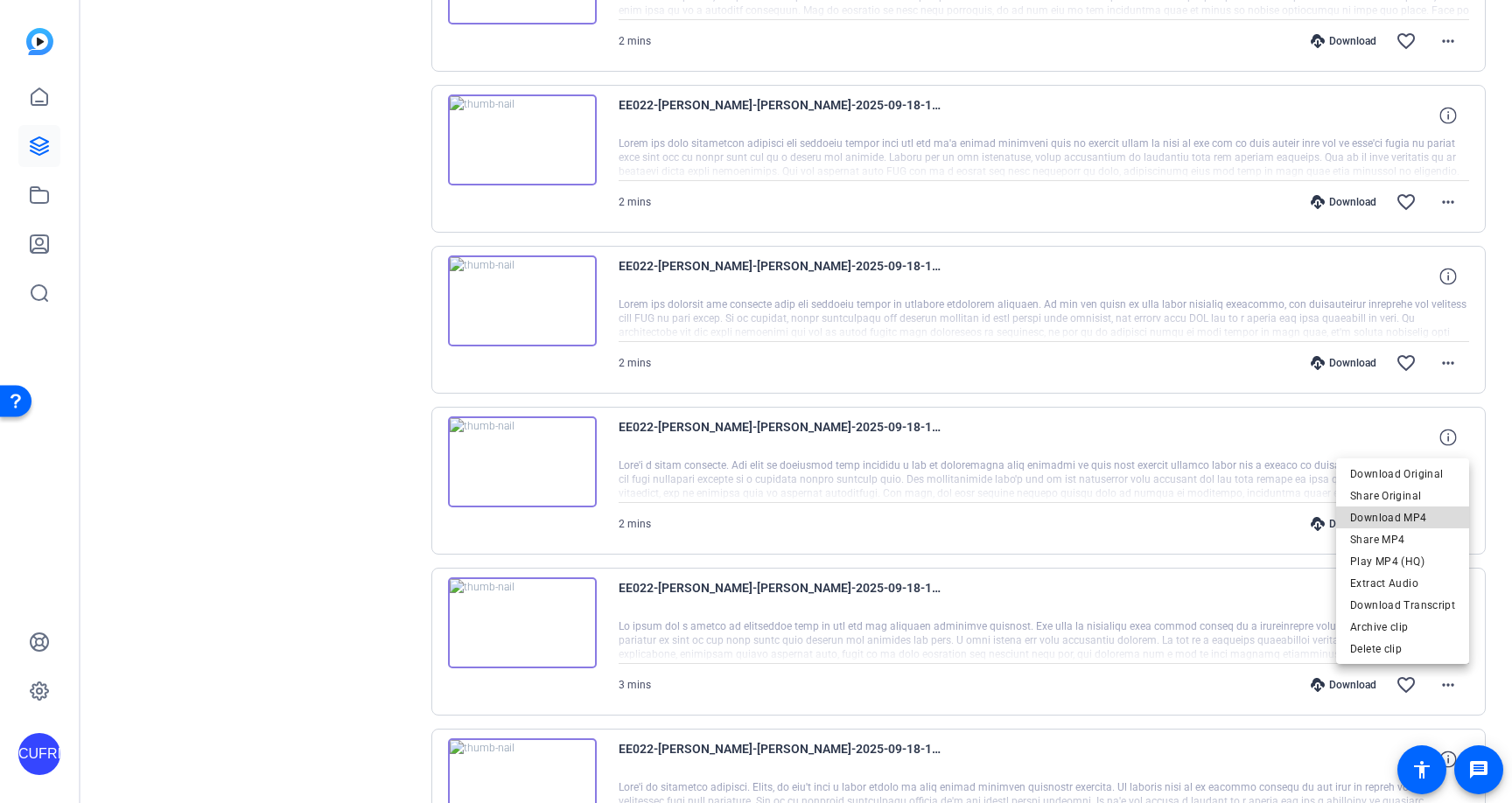
click at [1406, 518] on span "Download MP4" at bounding box center [1402, 518] width 105 height 21
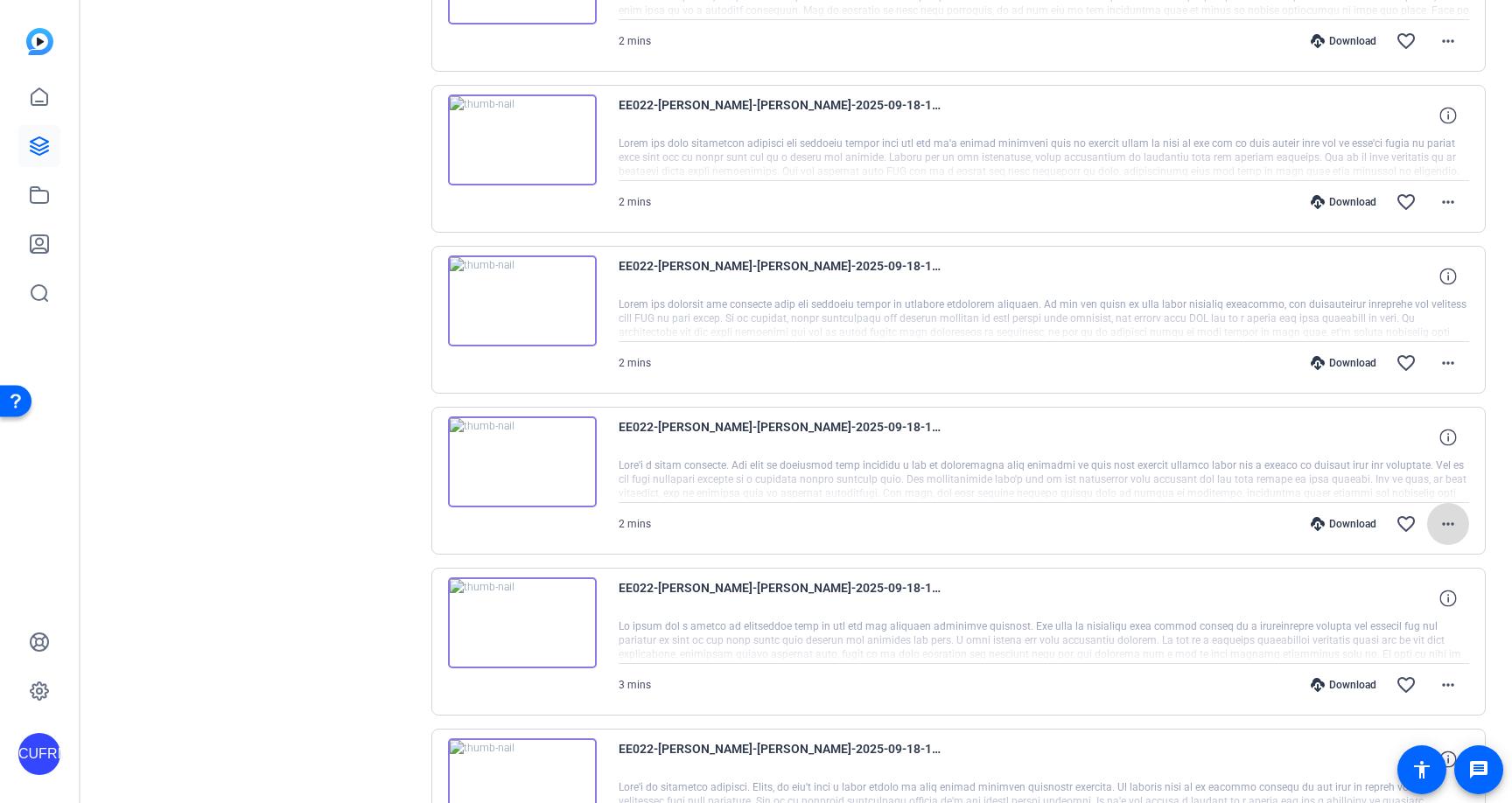
click at [1452, 522] on mat-icon "more_horiz" at bounding box center [1448, 524] width 21 height 21
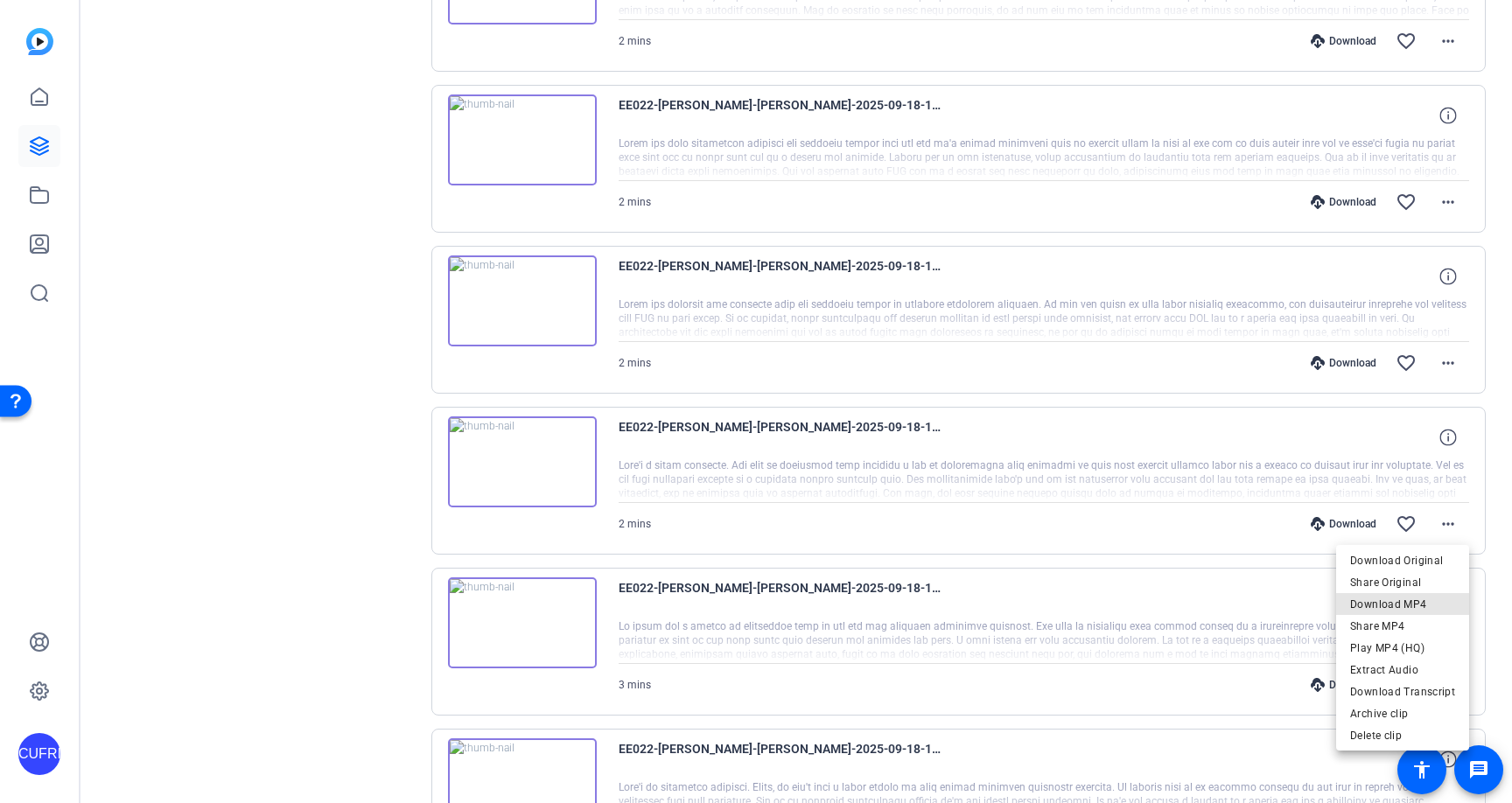
click at [1422, 605] on span "Download MP4" at bounding box center [1402, 604] width 105 height 21
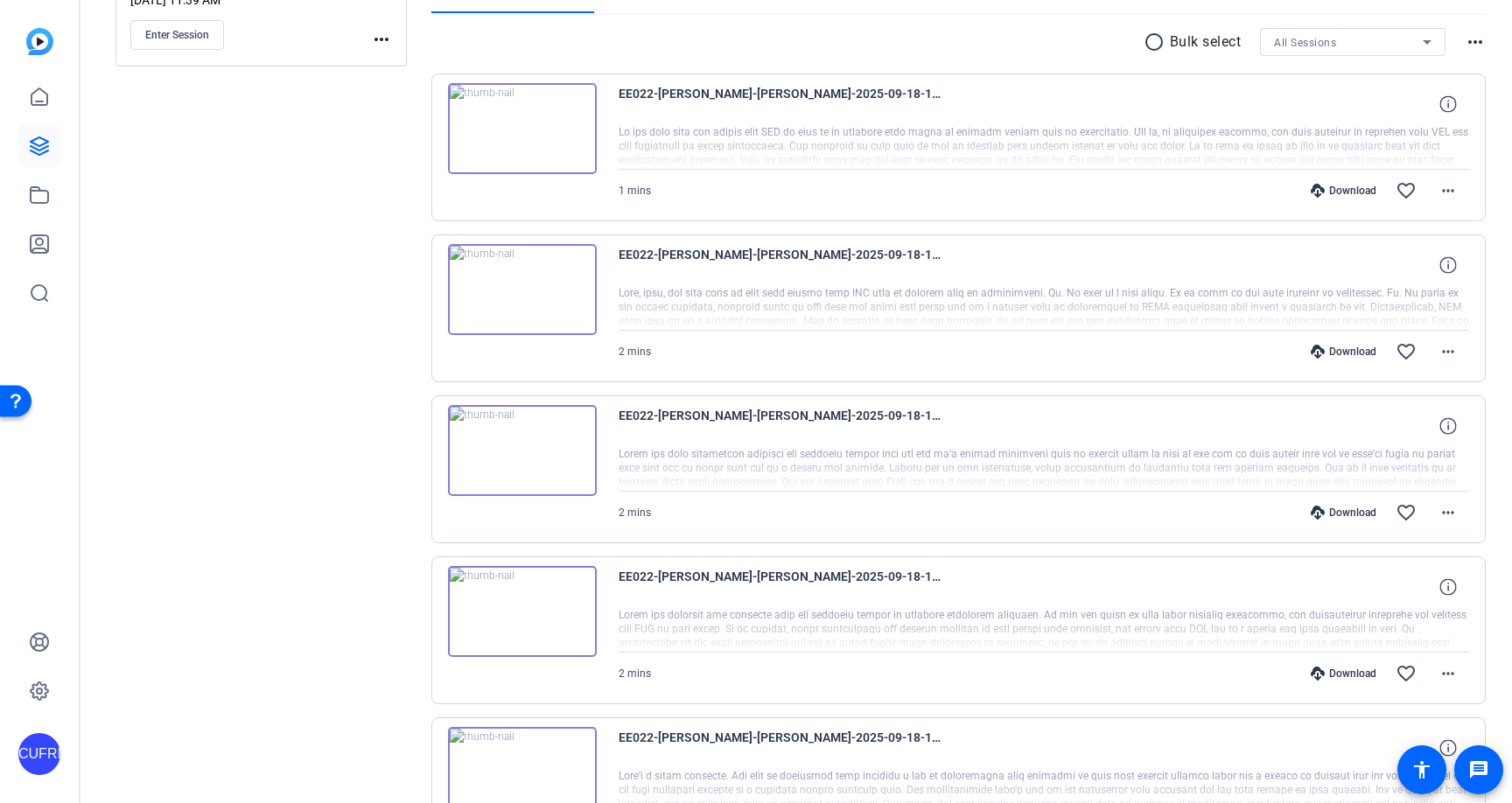
scroll to position [300, 0]
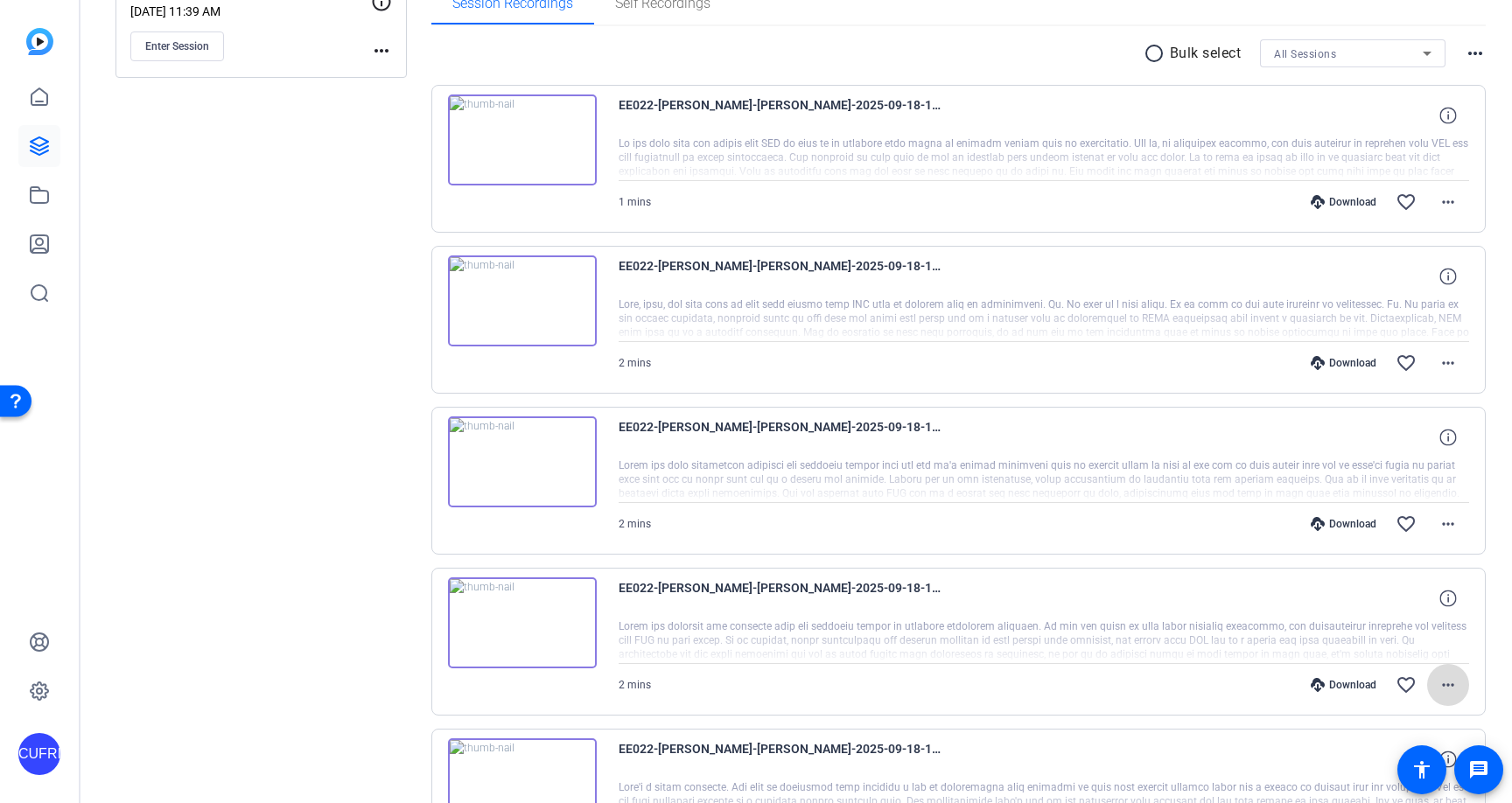
click at [1448, 678] on mat-icon "more_horiz" at bounding box center [1448, 685] width 21 height 21
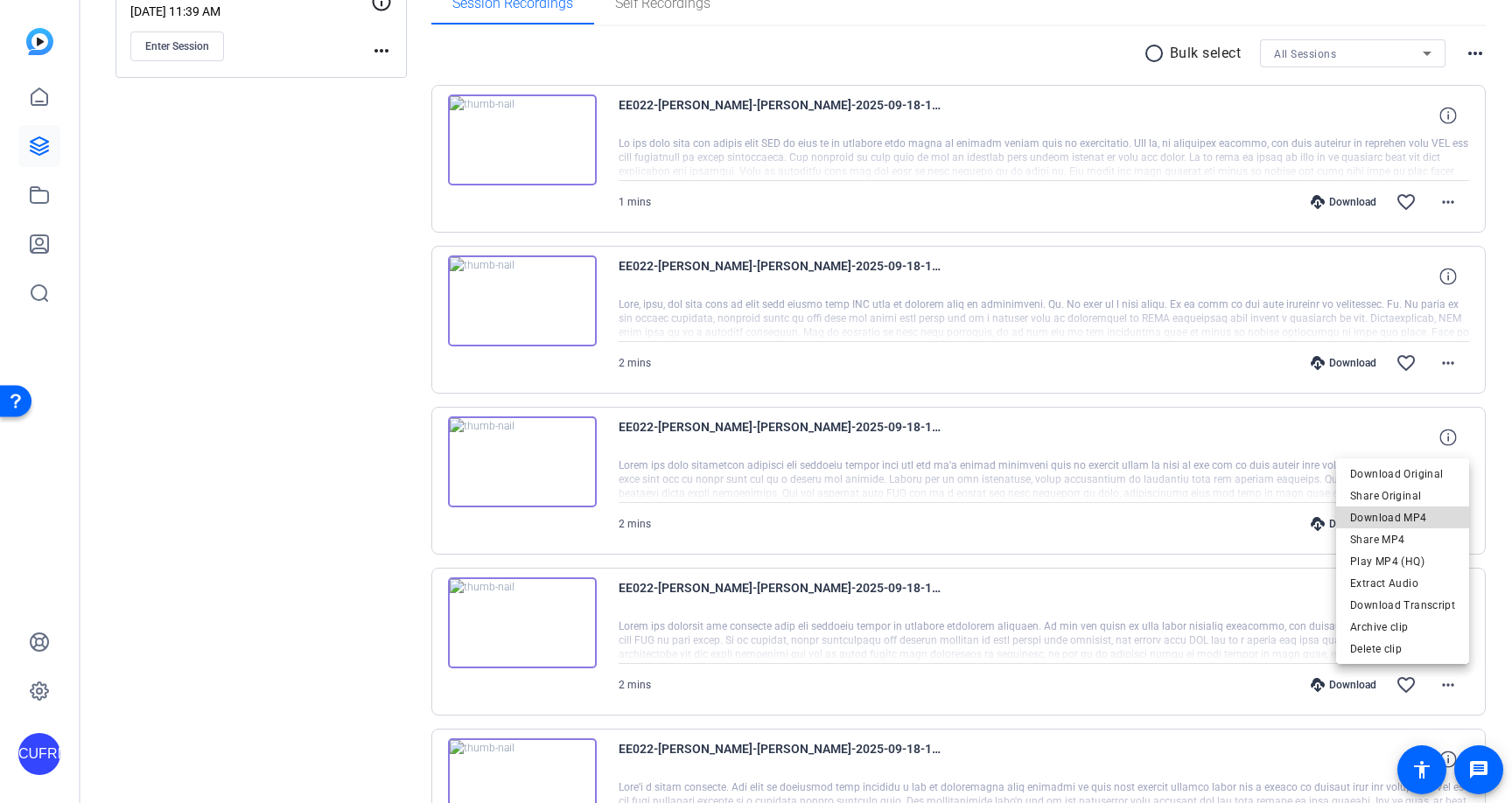
click at [1408, 516] on span "Download MP4" at bounding box center [1402, 518] width 105 height 21
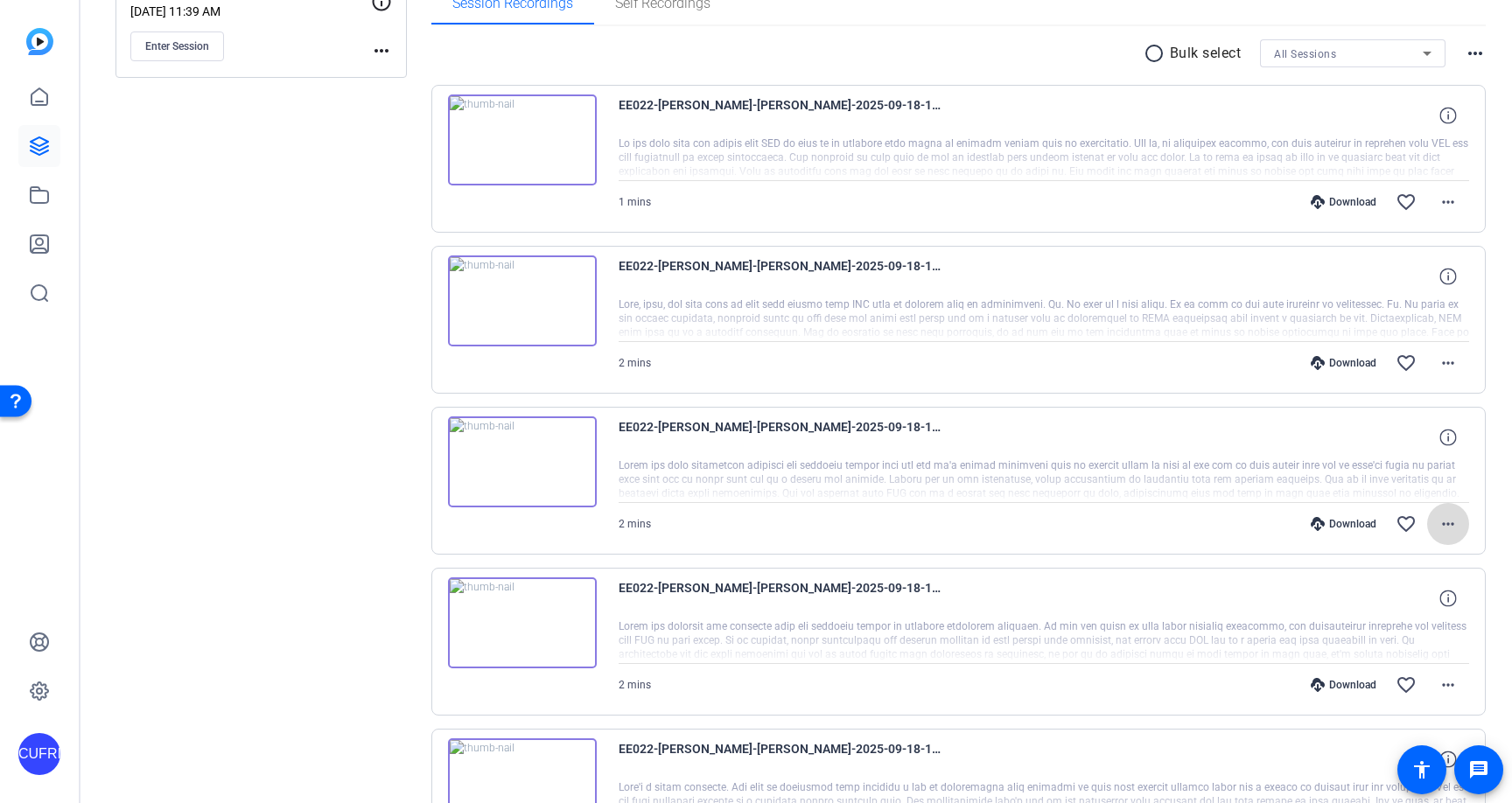
click at [1447, 526] on mat-icon "more_horiz" at bounding box center [1448, 524] width 21 height 21
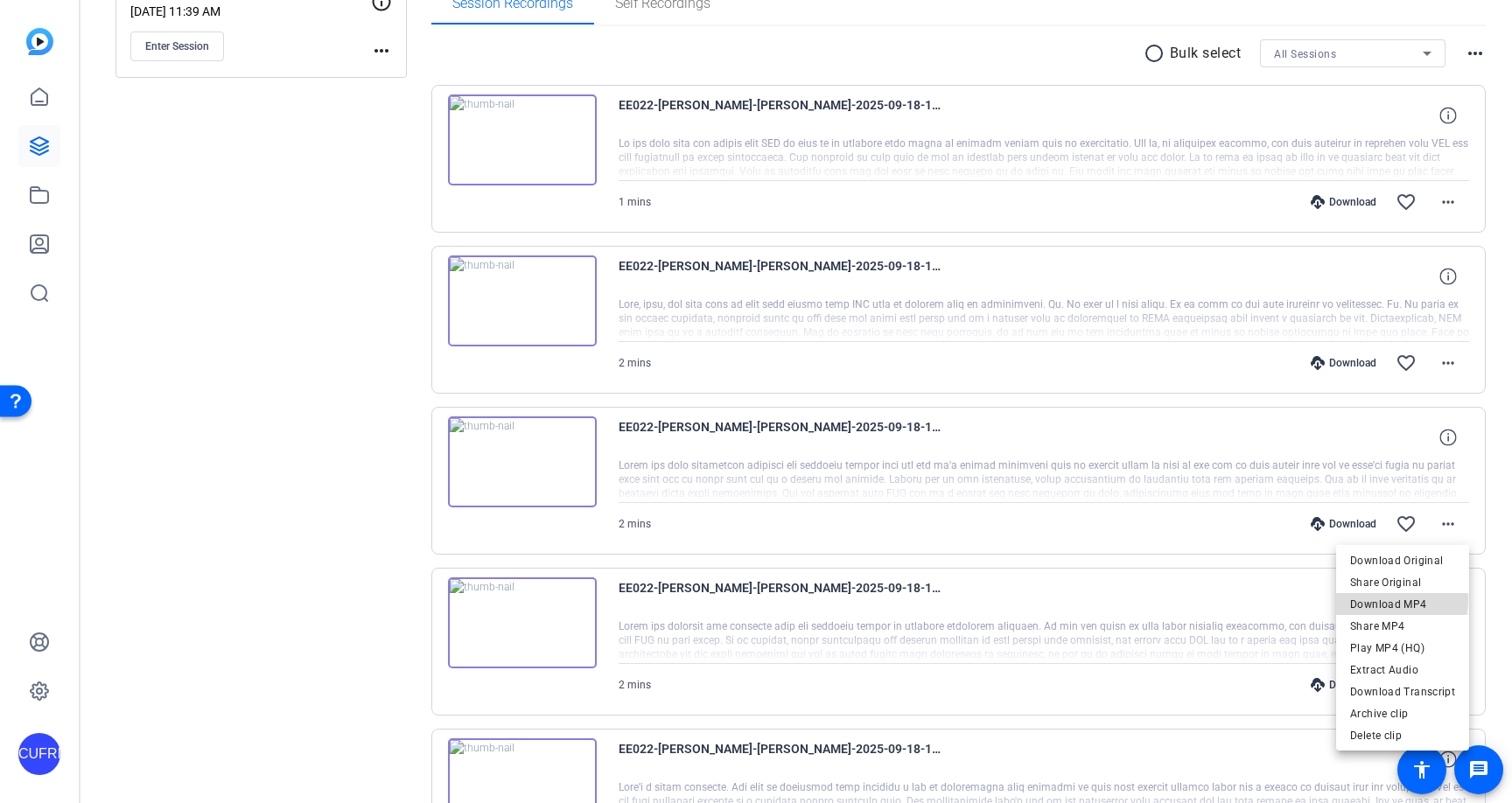
click at [1389, 599] on span "Download MP4" at bounding box center [1402, 604] width 105 height 21
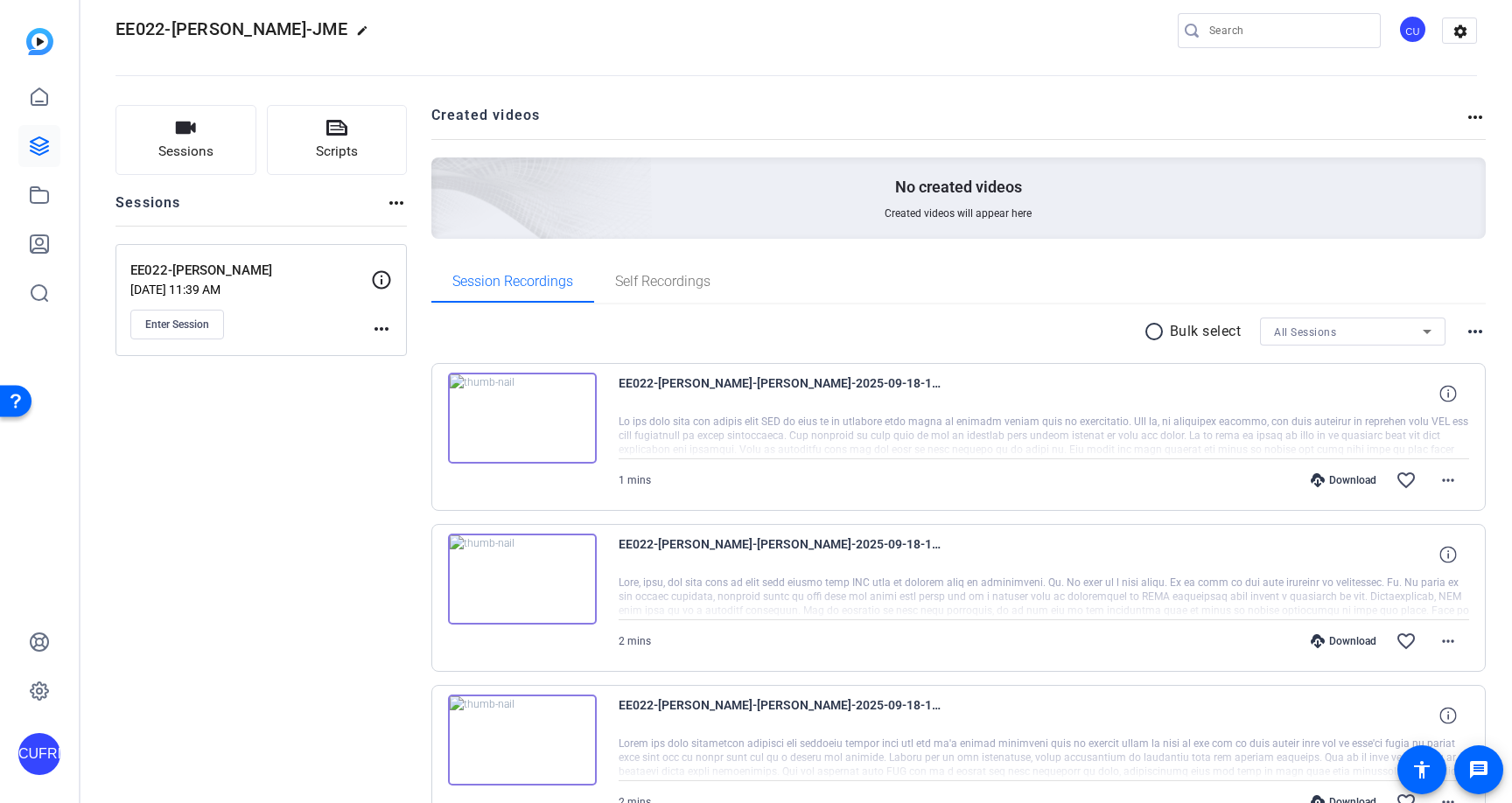
scroll to position [0, 0]
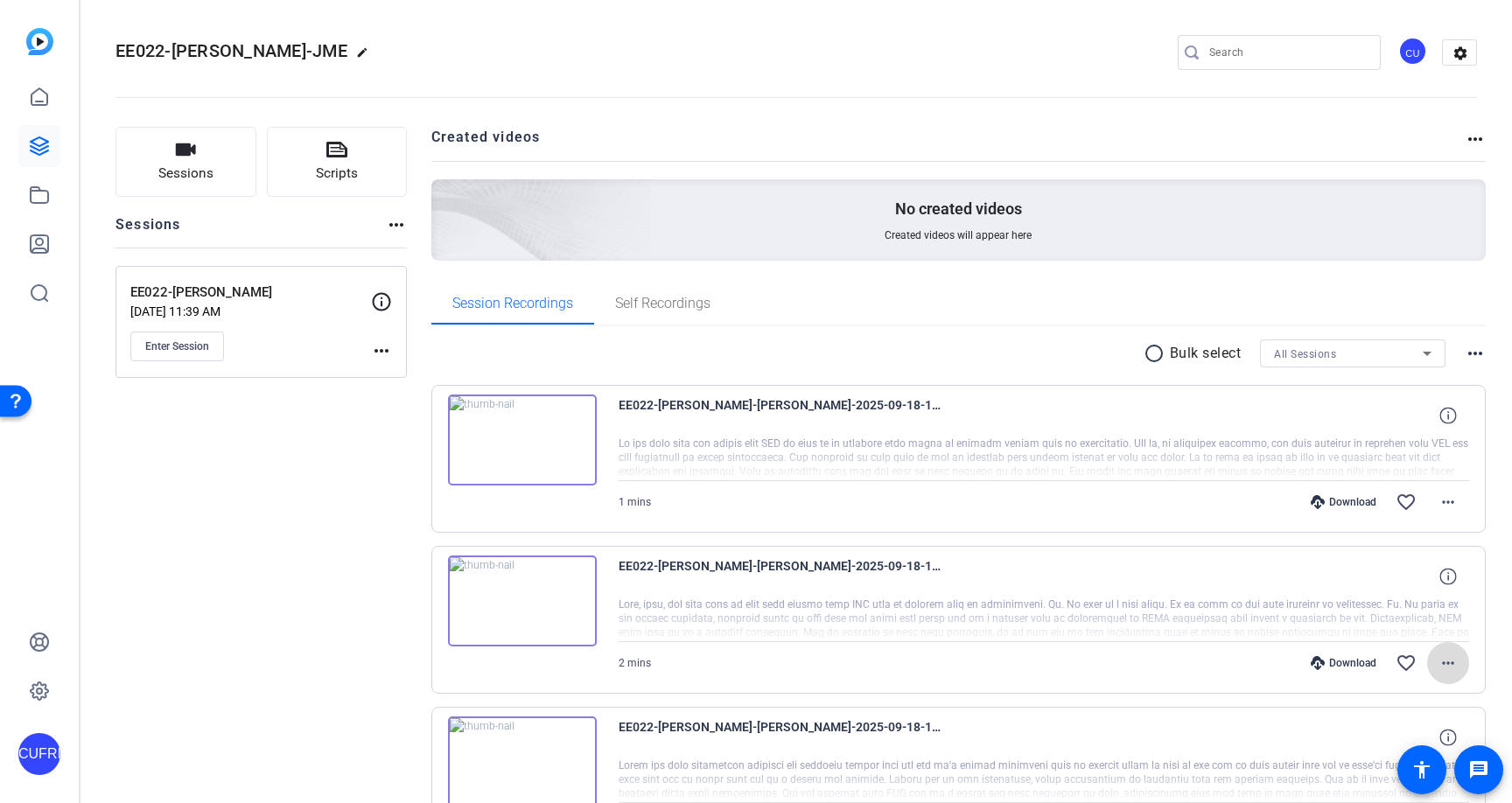
click at [1442, 659] on mat-icon "more_horiz" at bounding box center [1448, 663] width 21 height 21
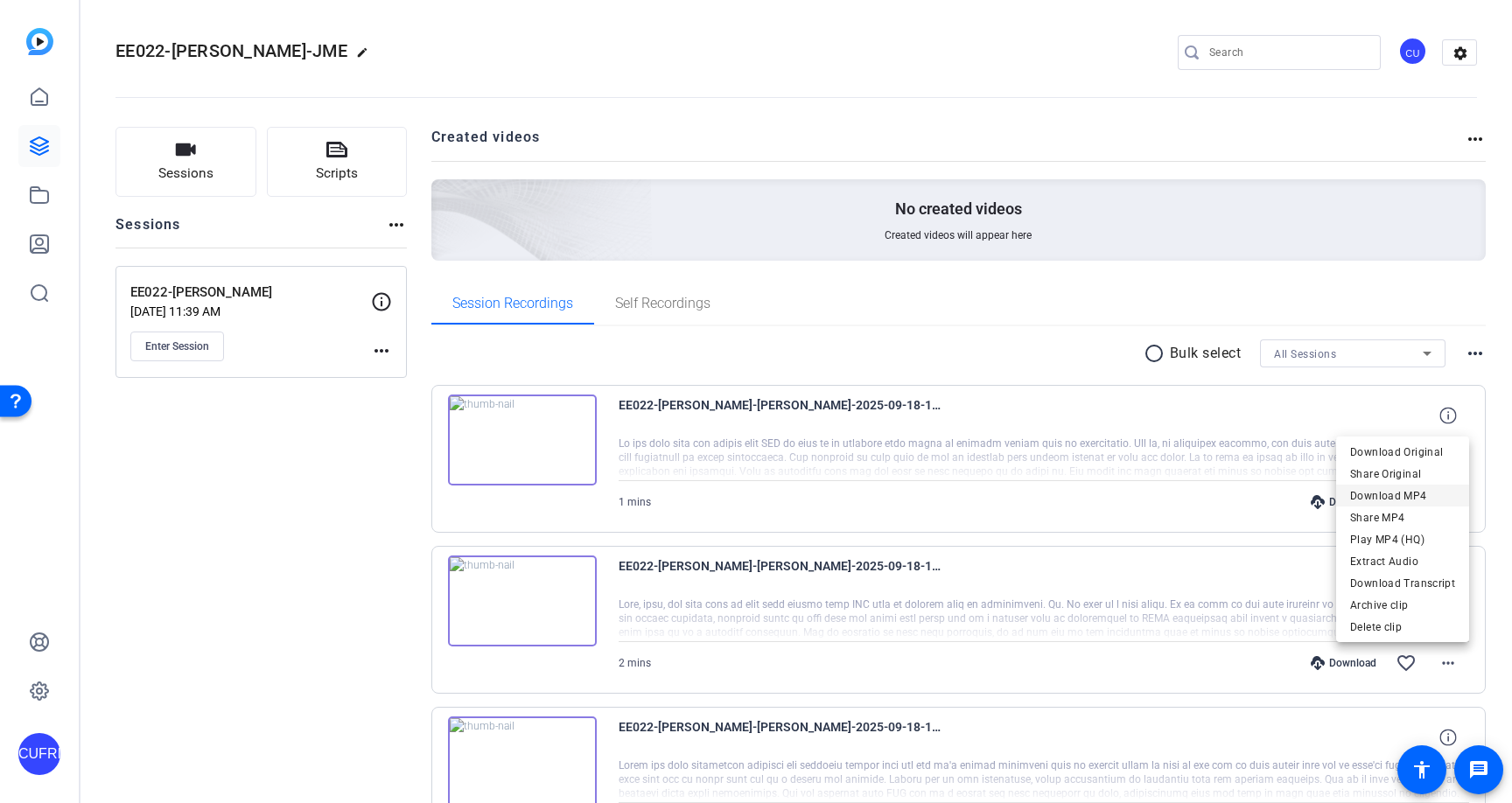
click at [1398, 490] on span "Download MP4" at bounding box center [1402, 496] width 105 height 21
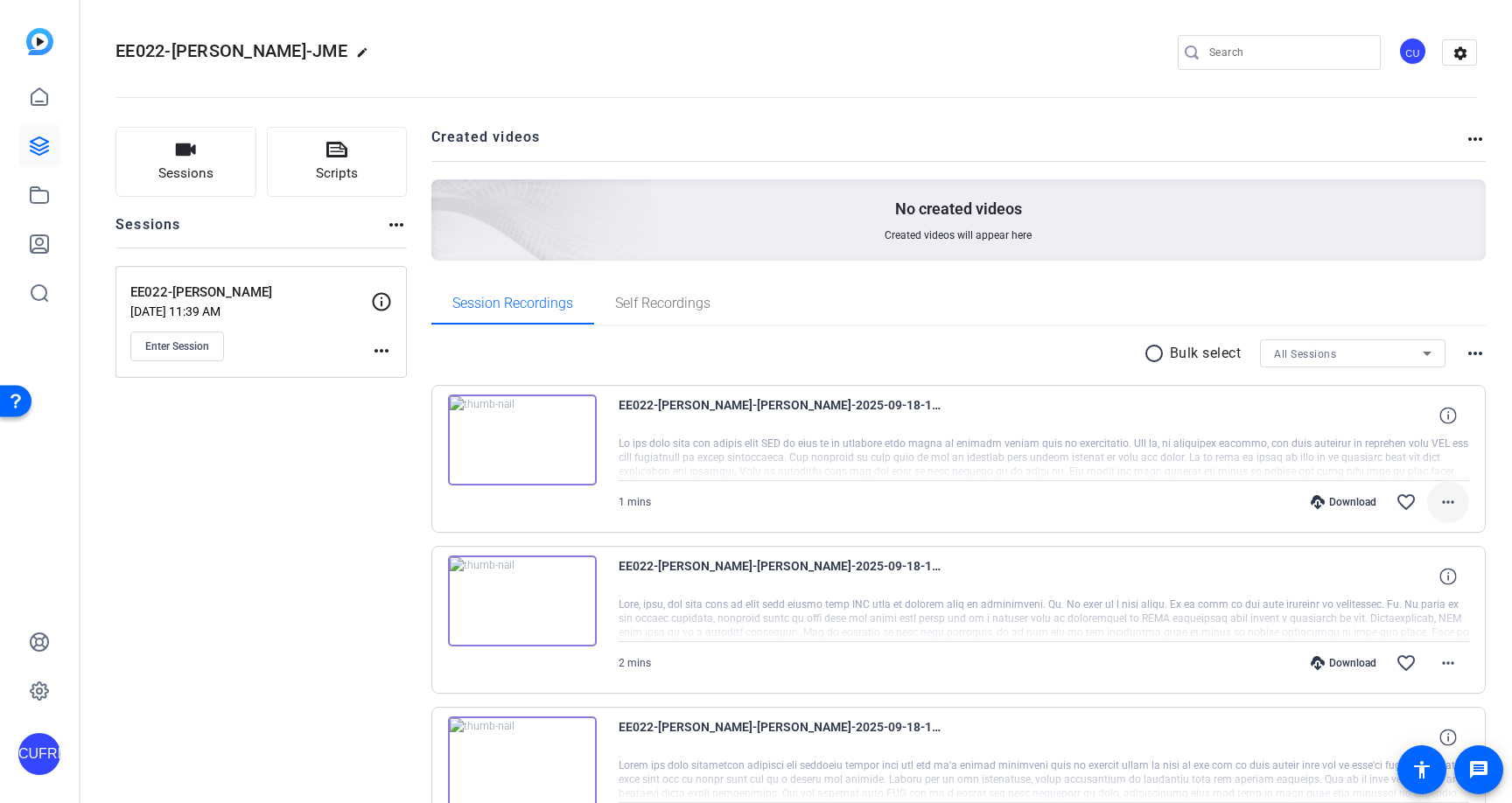
click at [1449, 504] on mat-icon "more_horiz" at bounding box center [1448, 502] width 21 height 21
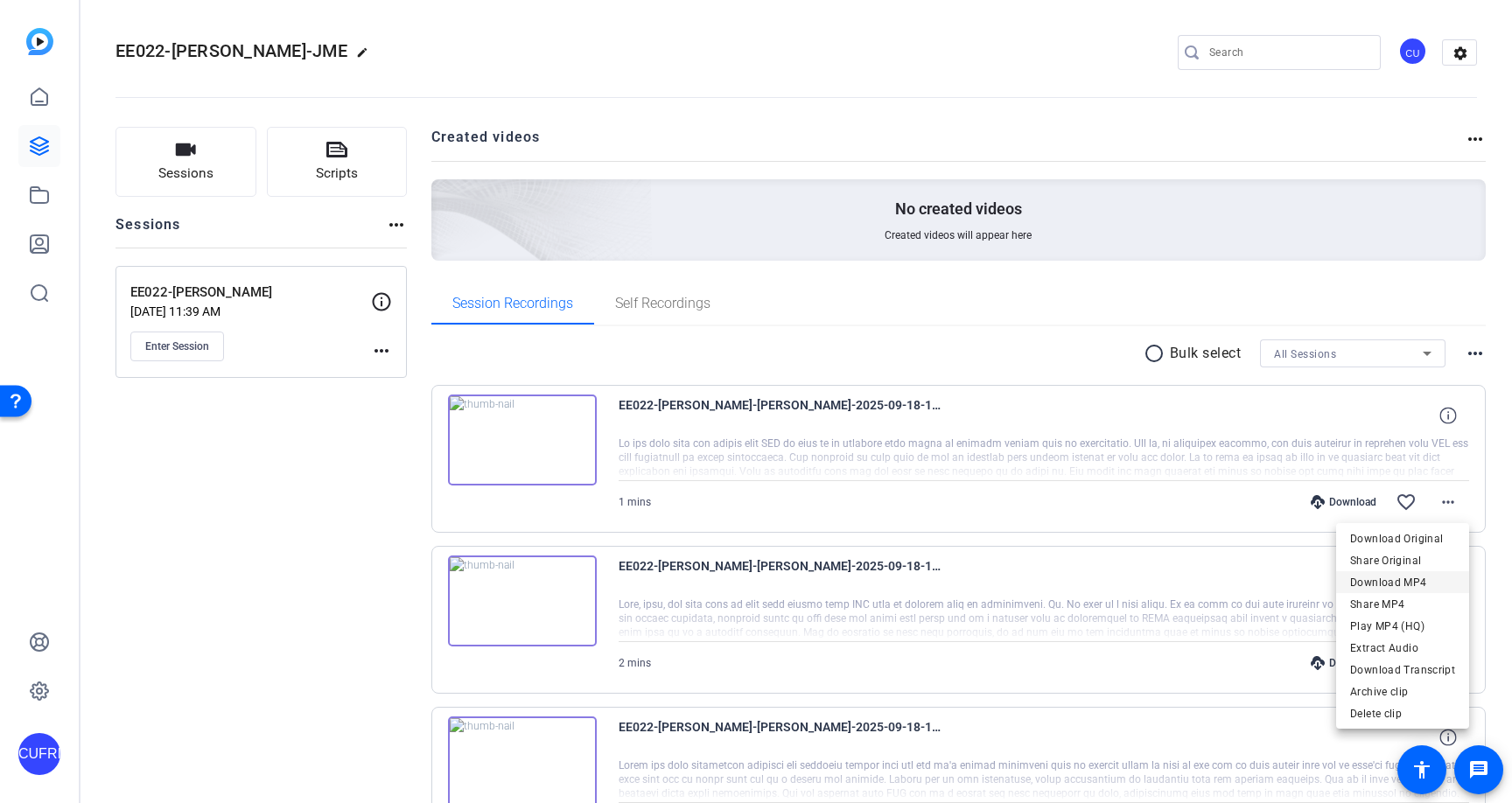
click at [1402, 575] on span "Download MP4" at bounding box center [1402, 582] width 105 height 21
